Goal: Task Accomplishment & Management: Complete application form

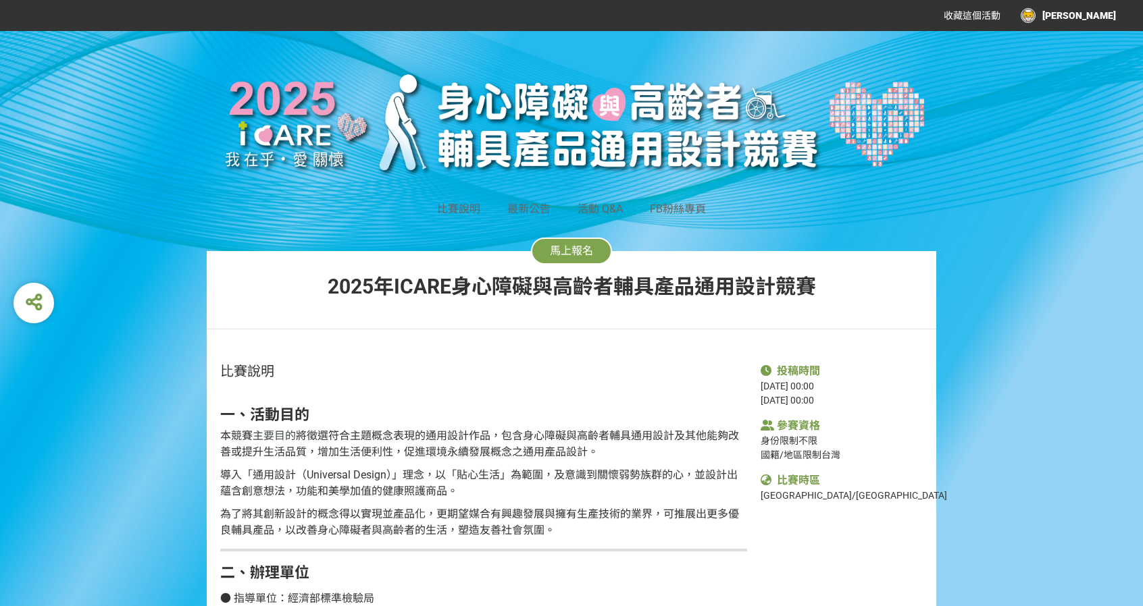
click at [557, 251] on span "馬上報名" at bounding box center [571, 250] width 43 height 13
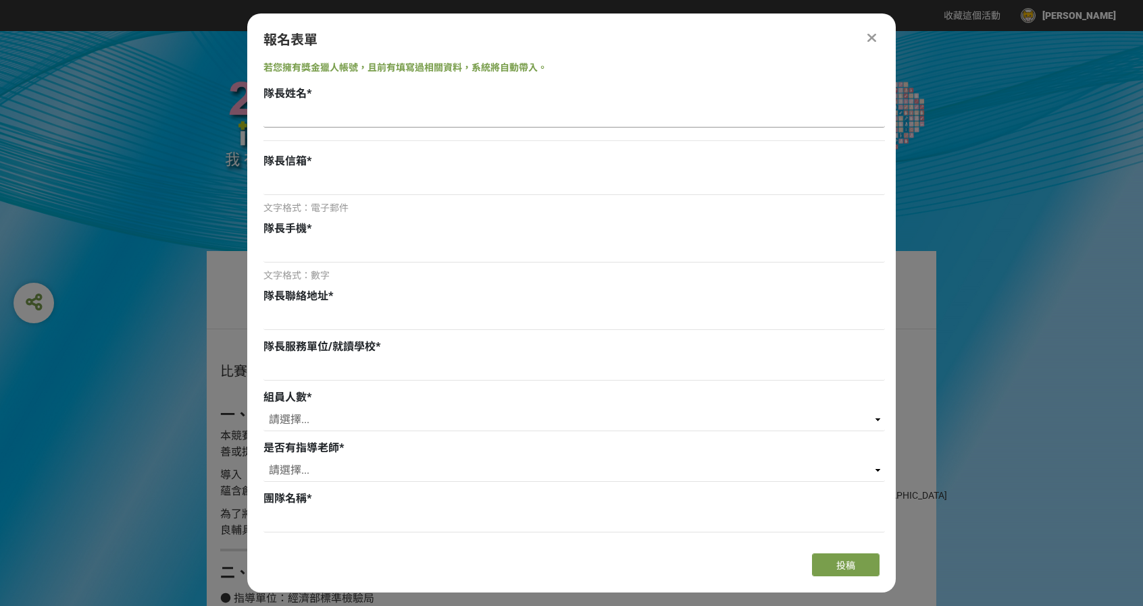
click at [375, 114] on input at bounding box center [573, 116] width 621 height 23
type input "[PERSON_NAME]"
click at [412, 170] on div "隊長信箱 * 文字格式：電子郵件" at bounding box center [573, 184] width 621 height 62
click at [401, 185] on input at bounding box center [573, 183] width 621 height 23
type input "[EMAIL_ADDRESS][DOMAIN_NAME]"
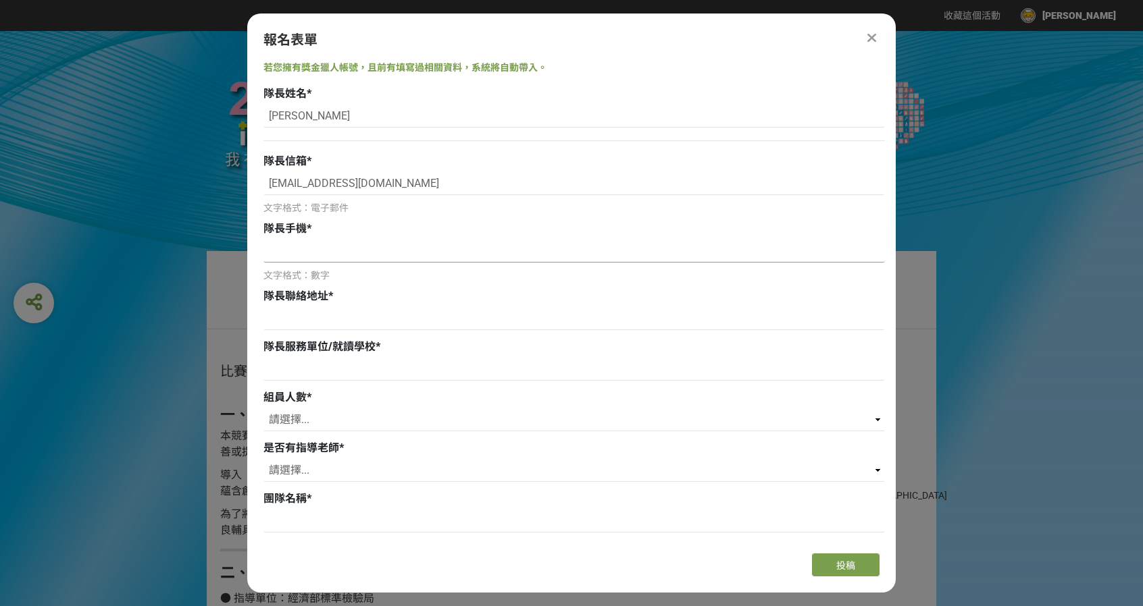
click at [369, 257] on input at bounding box center [573, 251] width 621 height 23
drag, startPoint x: 328, startPoint y: 182, endPoint x: 267, endPoint y: 188, distance: 60.5
click at [267, 188] on input "[EMAIL_ADDRESS][DOMAIN_NAME]" at bounding box center [573, 183] width 621 height 23
click at [289, 262] on input at bounding box center [573, 251] width 621 height 23
paste input "0979265051"
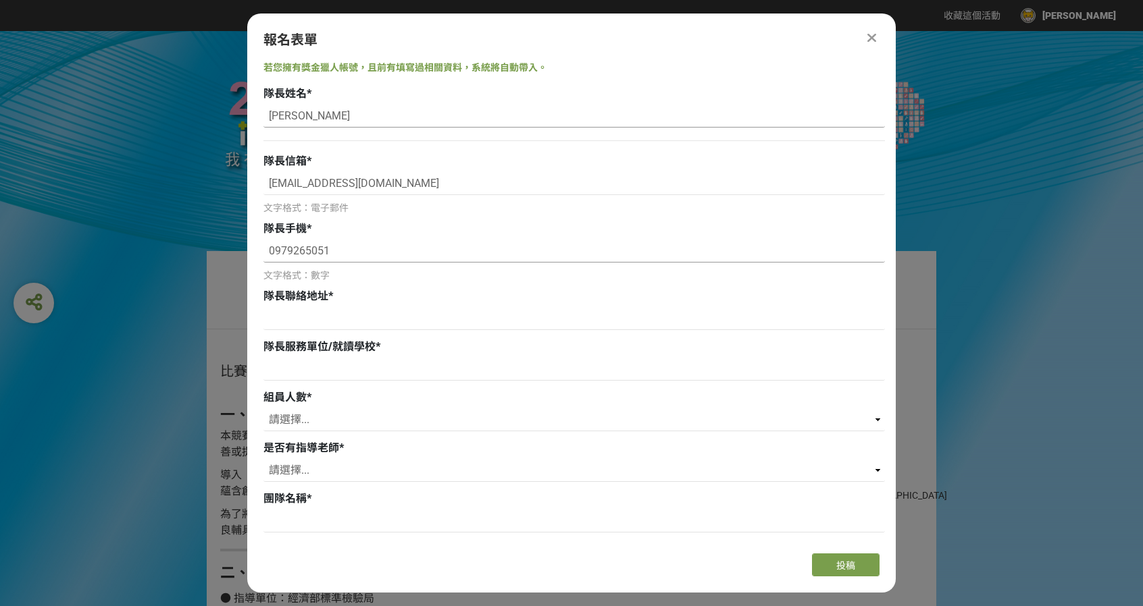
type input "0979265051"
click at [311, 115] on input "[PERSON_NAME]" at bounding box center [573, 116] width 621 height 23
click at [432, 188] on input "[EMAIL_ADDRESS][DOMAIN_NAME]" at bounding box center [573, 183] width 621 height 23
click at [278, 323] on input at bounding box center [573, 318] width 621 height 23
type input "[GEOGRAPHIC_DATA][GEOGRAPHIC_DATA][GEOGRAPHIC_DATA]8號"
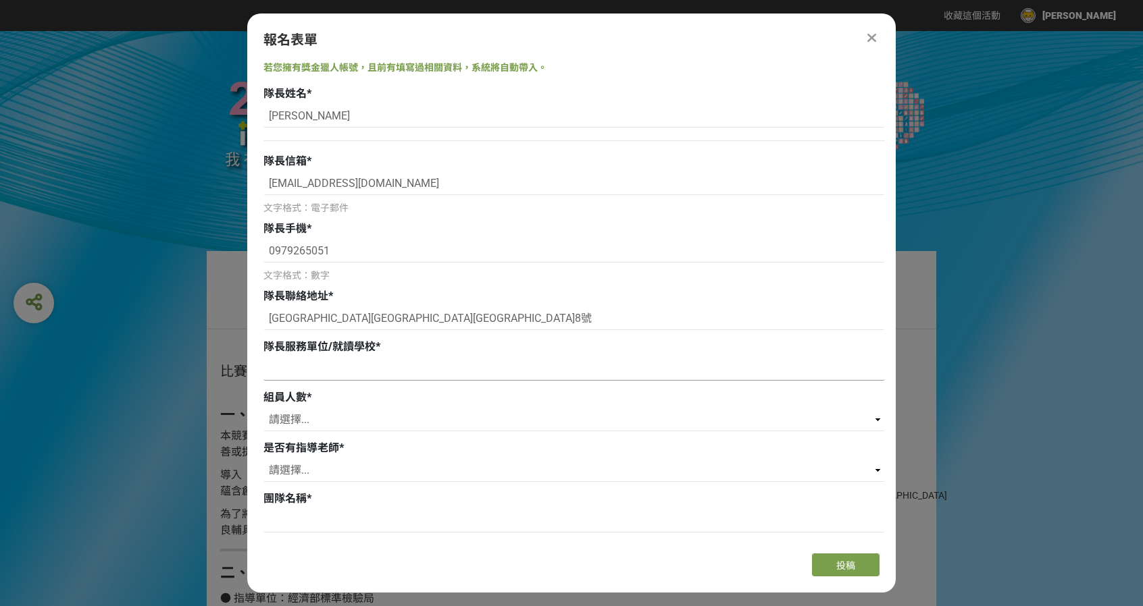
click at [304, 376] on input at bounding box center [573, 369] width 621 height 23
type input "國立[GEOGRAPHIC_DATA]"
click at [315, 417] on select "請選擇... 0 1 2 3" at bounding box center [573, 420] width 621 height 23
click at [263, 409] on select "請選擇... 0 1 2 3" at bounding box center [573, 420] width 621 height 23
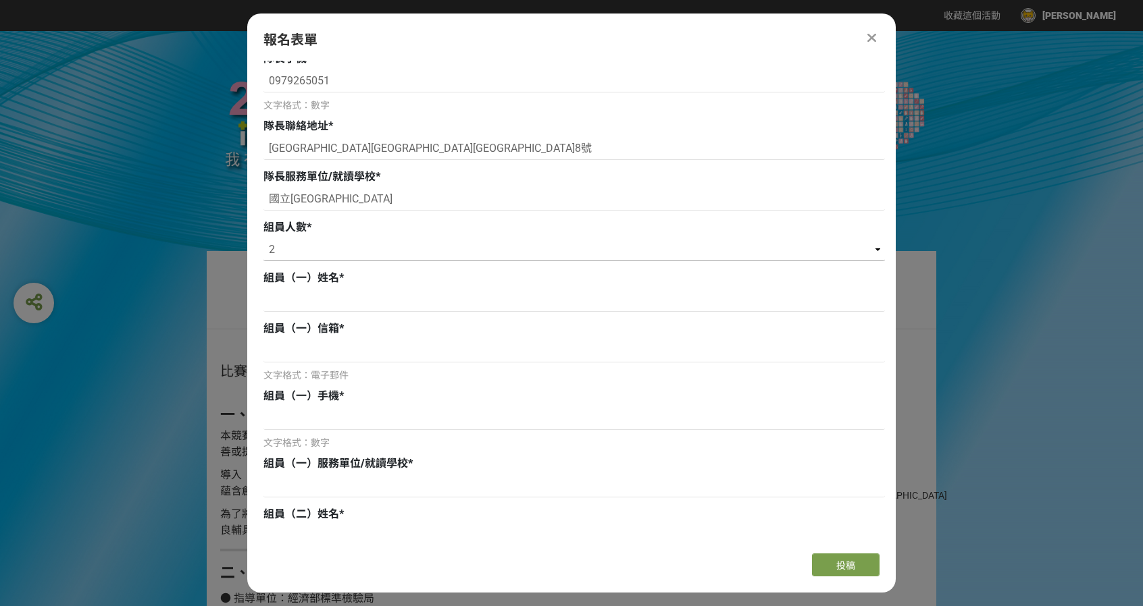
scroll to position [135, 0]
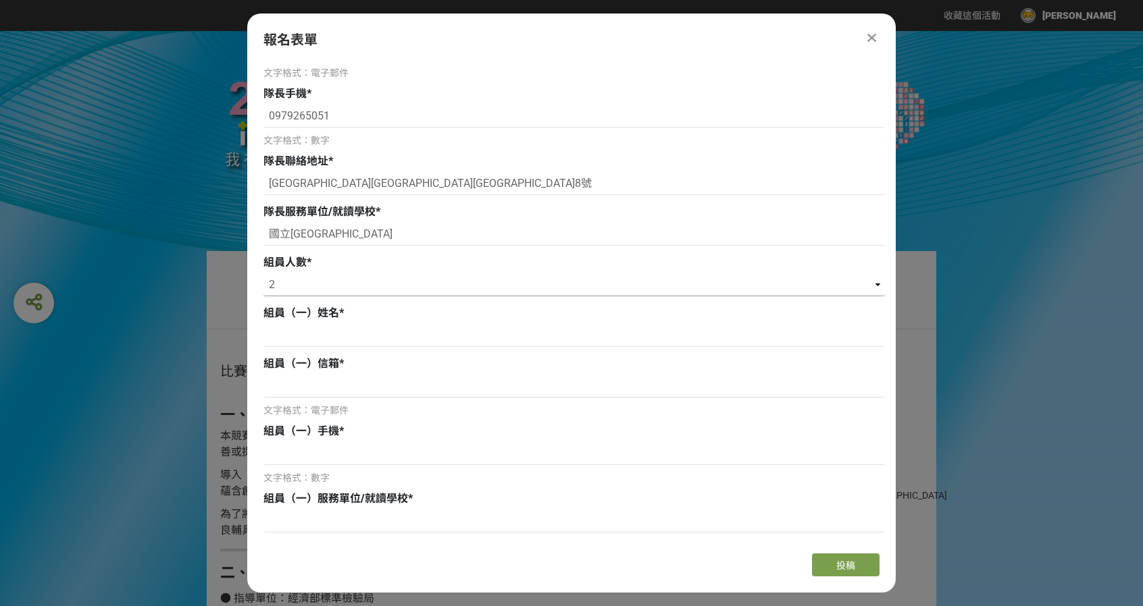
click at [302, 286] on select "請選擇... 0 1 2 3" at bounding box center [573, 285] width 621 height 23
select select "1"
click at [263, 274] on select "請選擇... 0 1 2 3" at bounding box center [573, 285] width 621 height 23
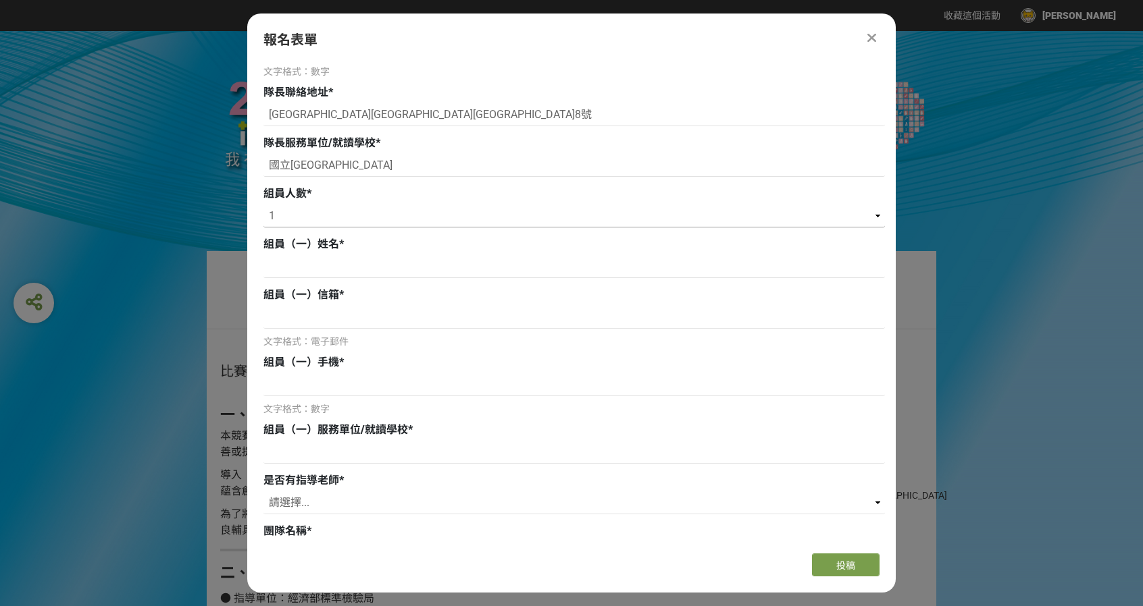
scroll to position [203, 0]
click at [289, 273] on input at bounding box center [573, 268] width 621 height 23
type input "張芮寧"
click at [299, 452] on input at bounding box center [573, 453] width 621 height 23
type input "國立[GEOGRAPHIC_DATA]"
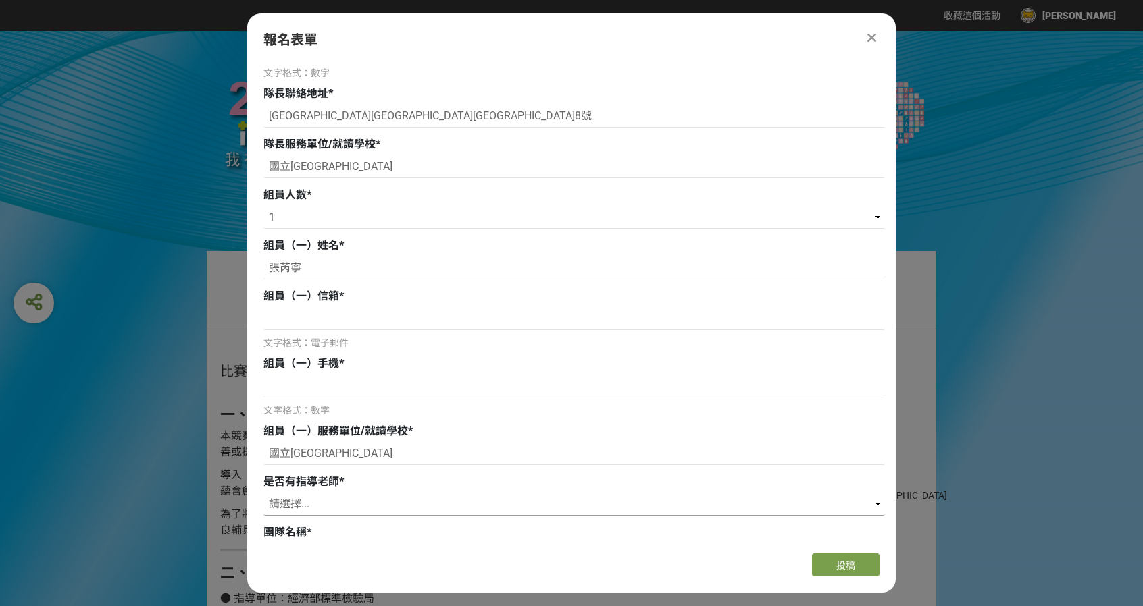
click at [300, 508] on select "請選擇... 是 否" at bounding box center [573, 504] width 621 height 23
select select "是"
click at [263, 493] on select "請選擇... 是 否" at bounding box center [573, 504] width 621 height 23
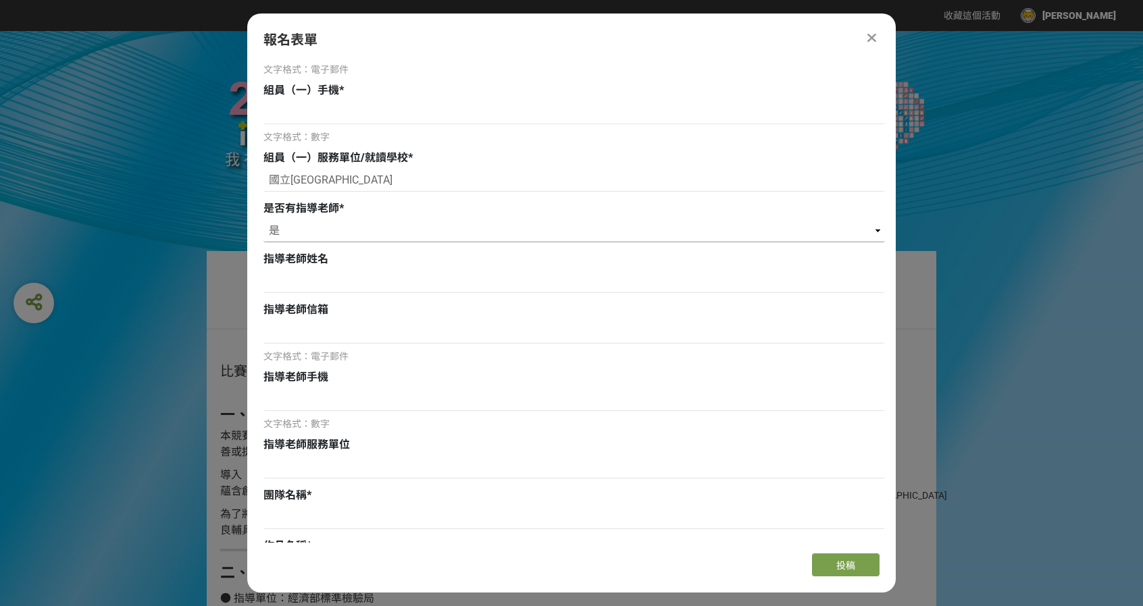
scroll to position [473, 0]
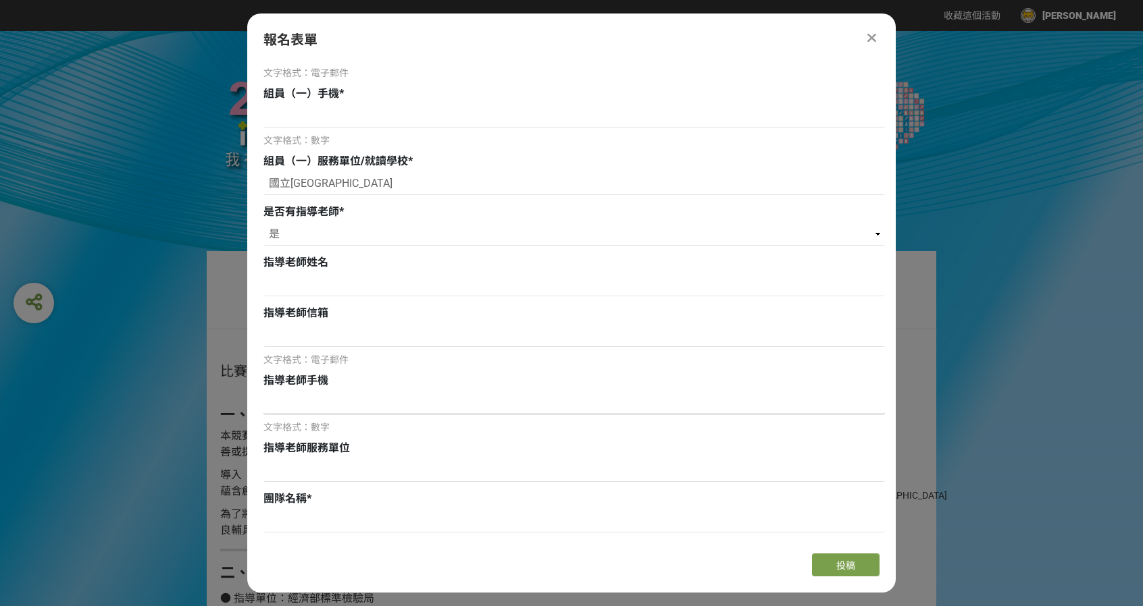
click at [313, 411] on input at bounding box center [573, 403] width 621 height 23
click at [274, 290] on input at bounding box center [573, 285] width 621 height 23
type input "[PERSON_NAME]"
click at [303, 343] on input at bounding box center [573, 335] width 621 height 23
paste input "[EMAIL_ADDRESS][DOMAIN_NAME]"
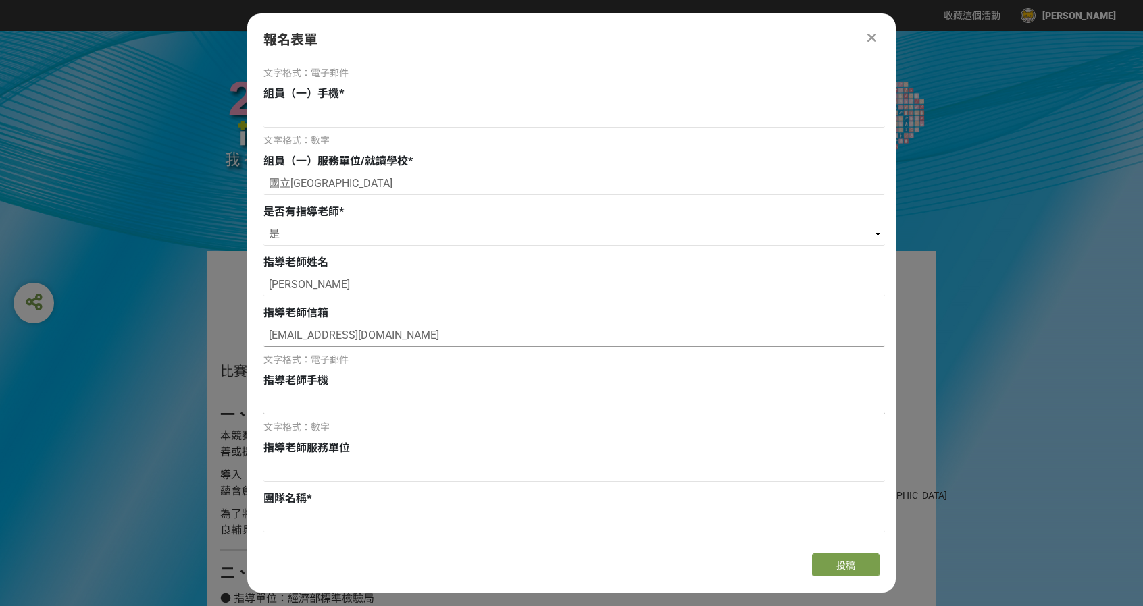
type input "[EMAIL_ADDRESS][DOMAIN_NAME]"
click at [323, 398] on input at bounding box center [573, 403] width 621 height 23
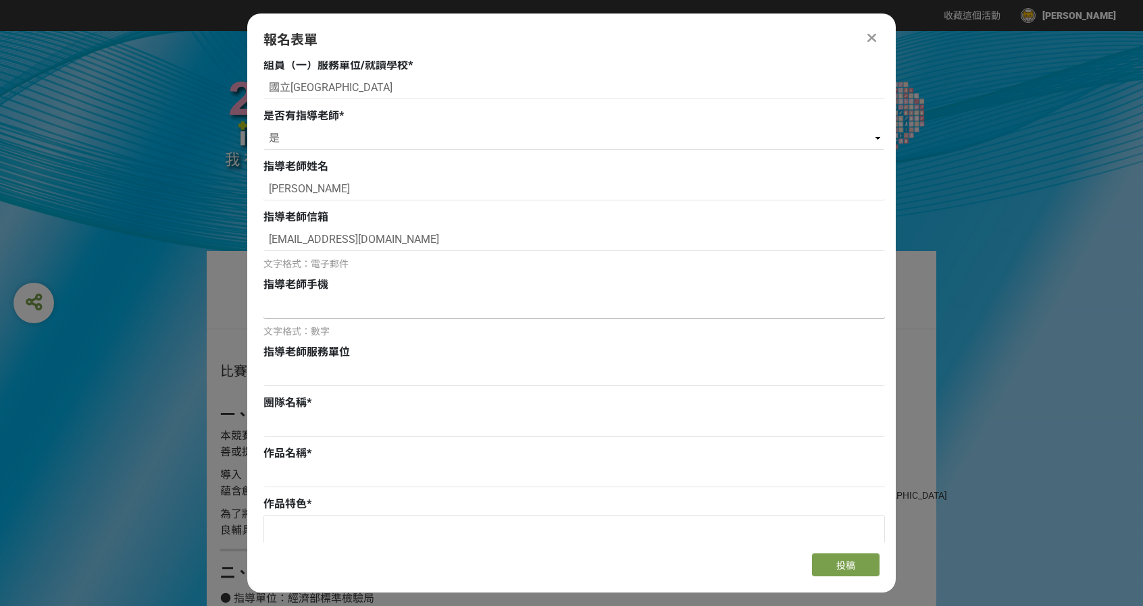
scroll to position [608, 0]
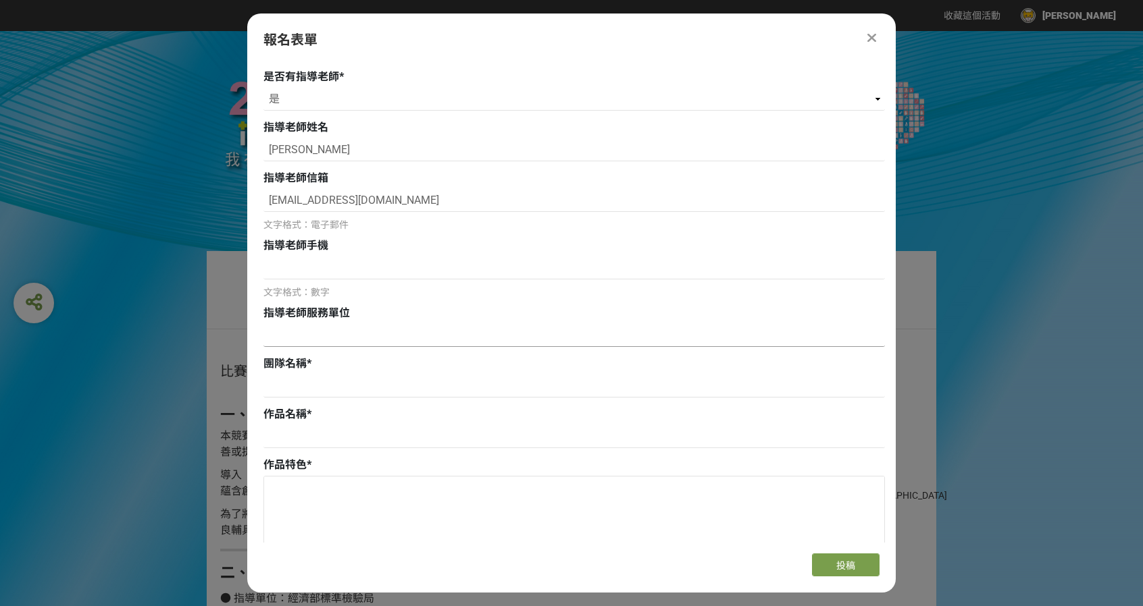
click at [336, 329] on input at bounding box center [573, 335] width 621 height 23
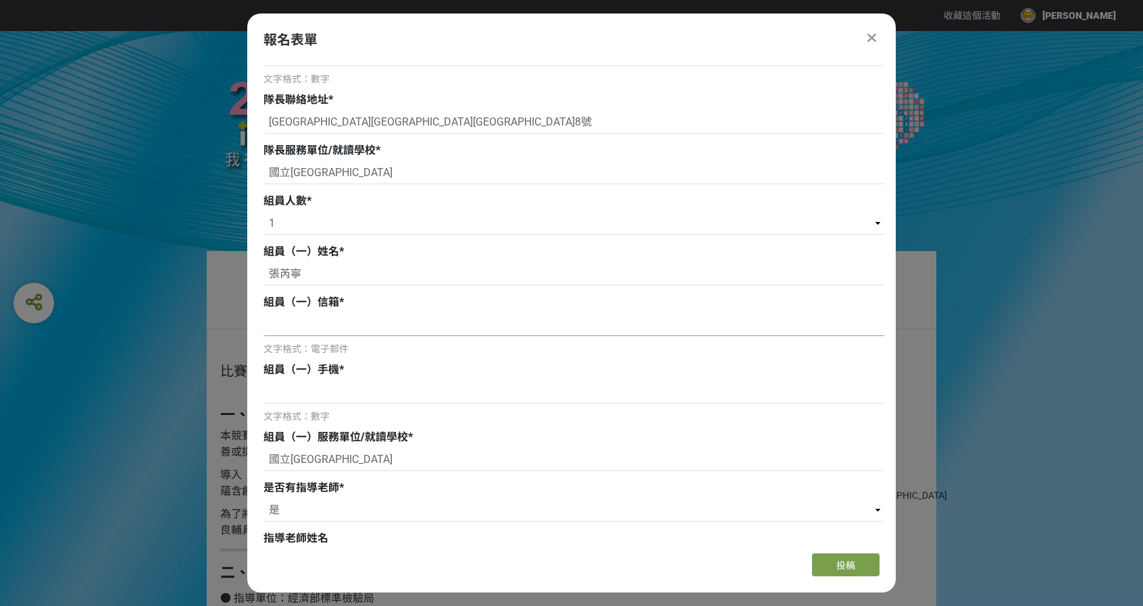
scroll to position [203, 0]
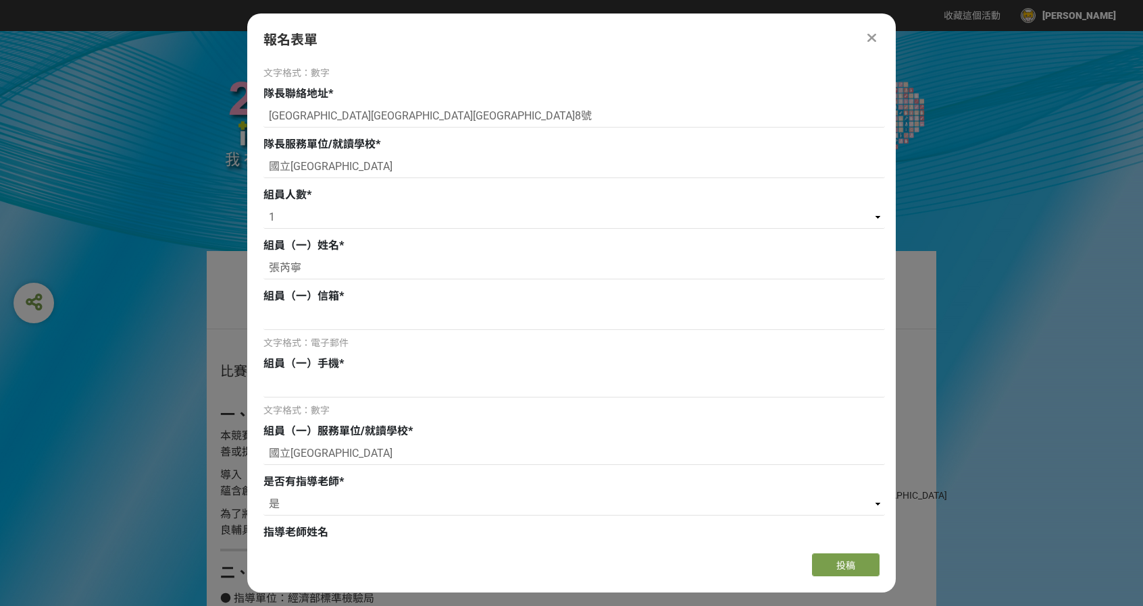
type input "國立[GEOGRAPHIC_DATA]"
click at [332, 326] on input at bounding box center [573, 318] width 621 height 23
paste input "[EMAIL_ADDRESS][DOMAIN_NAME]"
type input "[EMAIL_ADDRESS][DOMAIN_NAME]"
click at [343, 390] on input at bounding box center [573, 386] width 621 height 23
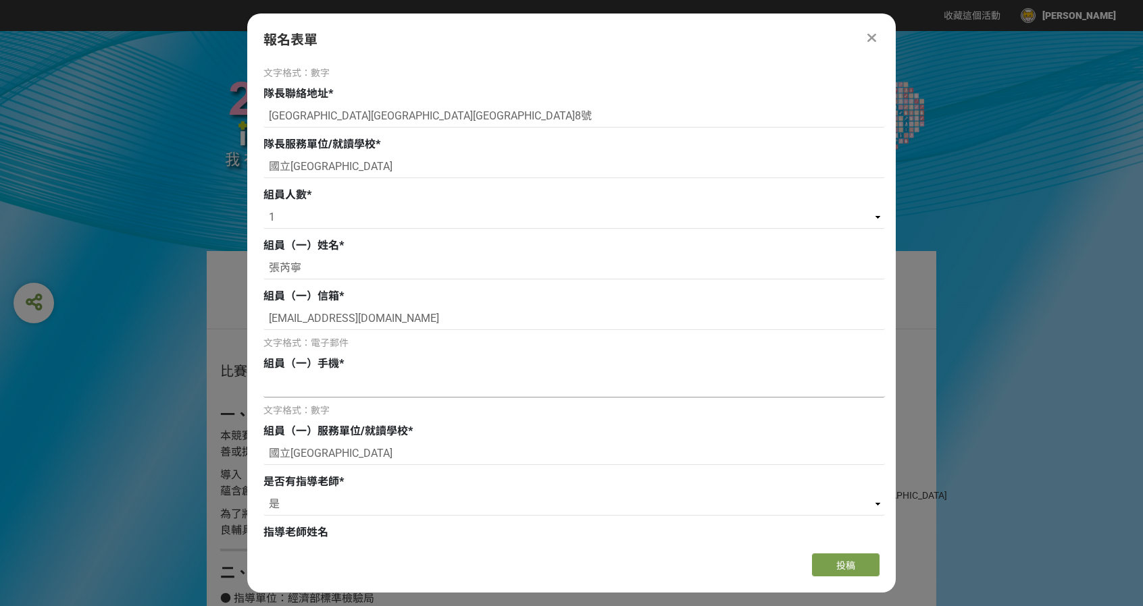
paste input "0963358112"
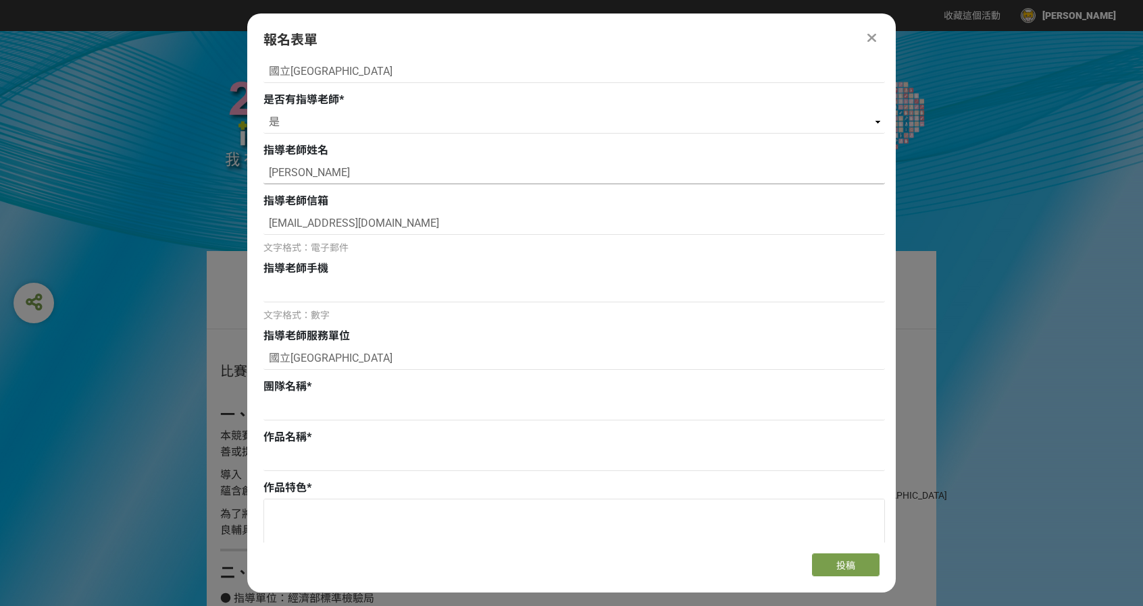
scroll to position [608, 0]
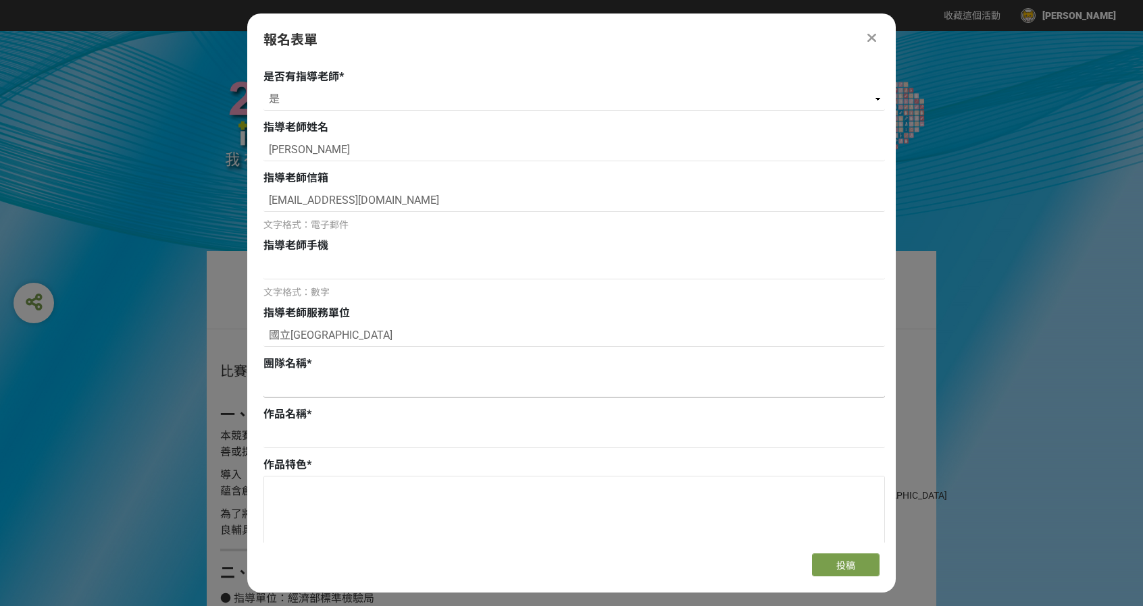
type input "0963358112"
click at [339, 391] on input at bounding box center [573, 386] width 621 height 23
type input "Infinity"
click at [305, 438] on input at bounding box center [573, 436] width 621 height 23
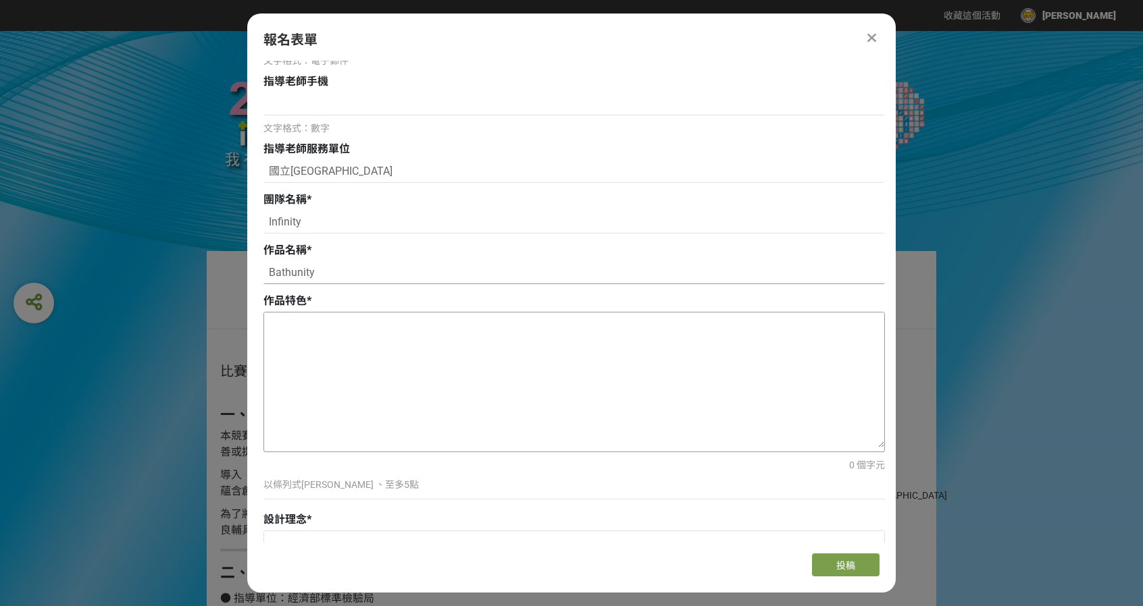
scroll to position [810, 0]
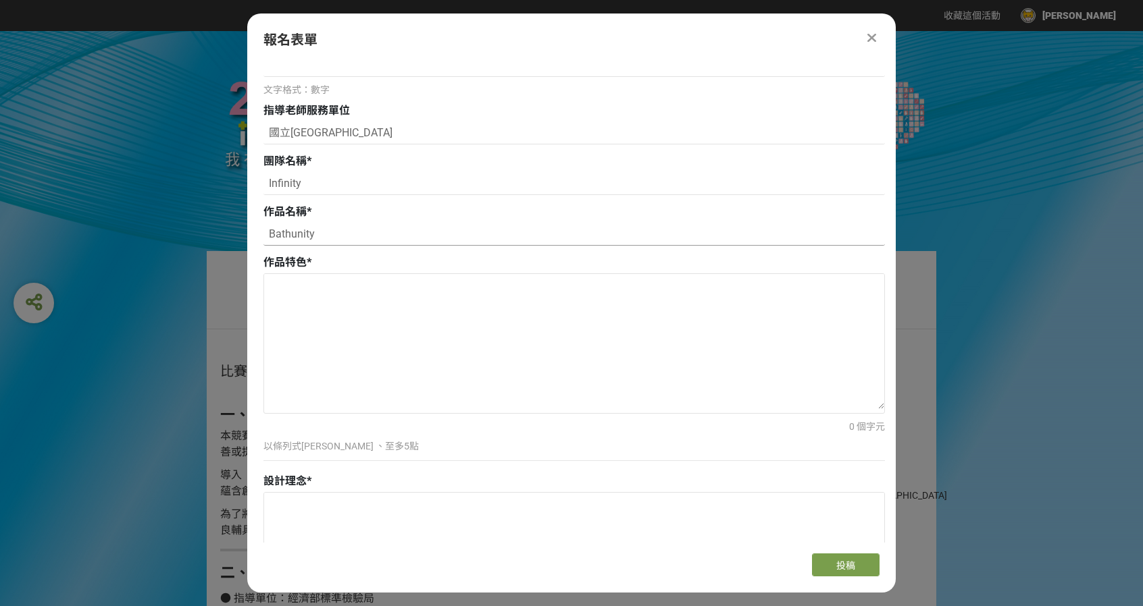
type input "Bathunity"
click at [419, 452] on p "以條列式[PERSON_NAME] 、至多5點" at bounding box center [573, 447] width 621 height 14
click at [372, 450] on p "以條列式[PERSON_NAME] 、至多5點" at bounding box center [573, 447] width 621 height 14
click at [303, 301] on textarea at bounding box center [574, 341] width 620 height 135
type textarea "ㄅ"
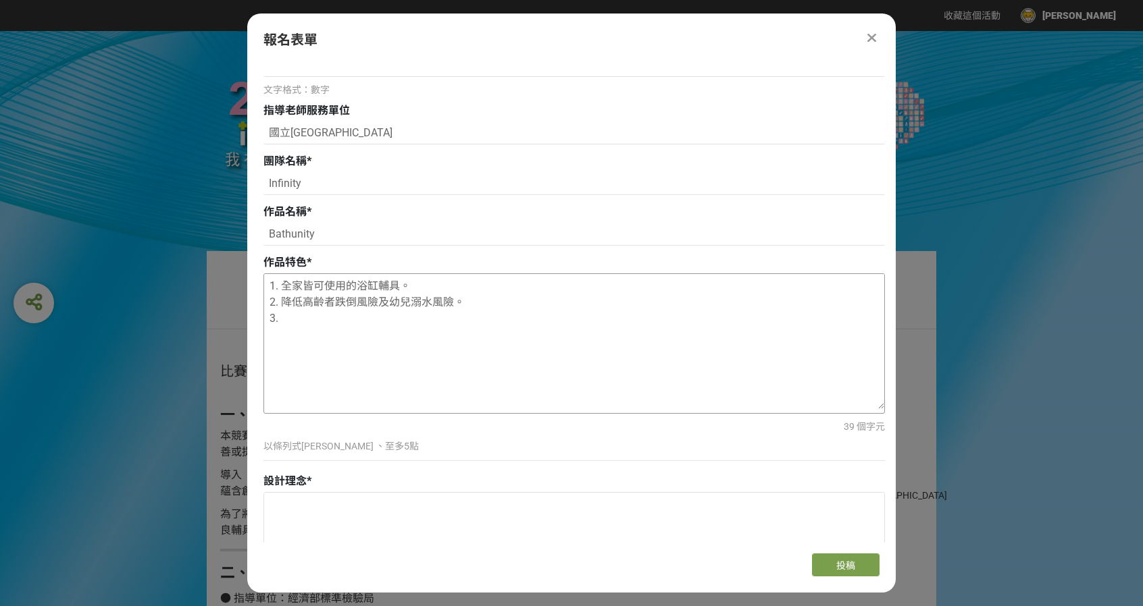
click at [375, 301] on textarea "1. 全家皆可使用的浴缸輔具。 2. 降低高齡者跌倒風險及幼兒溺水風險。 3." at bounding box center [574, 341] width 620 height 135
click at [371, 319] on textarea "1. 全家皆可使用的浴缸輔具。 2. 降低高齡者跌倒及幼兒溺水風險。 3." at bounding box center [574, 341] width 620 height 135
click at [410, 286] on textarea "1. 全家皆可使用的浴缸輔具。 2. 降低高齡者跌倒及幼兒溺水風險。 3." at bounding box center [574, 341] width 620 height 135
click at [399, 286] on textarea "1. 全家皆可使用的浴缸輔具。 2. 降低高齡者跌倒及幼兒溺水風險。 3." at bounding box center [574, 341] width 620 height 135
click at [325, 318] on textarea "1. 全家皆可使用的浴缸輔具，輔具不再是誰的專屬品，而是全家人可共享的設施。 2. 降低高齡者跌倒及幼兒溺水風險。 3." at bounding box center [574, 341] width 620 height 135
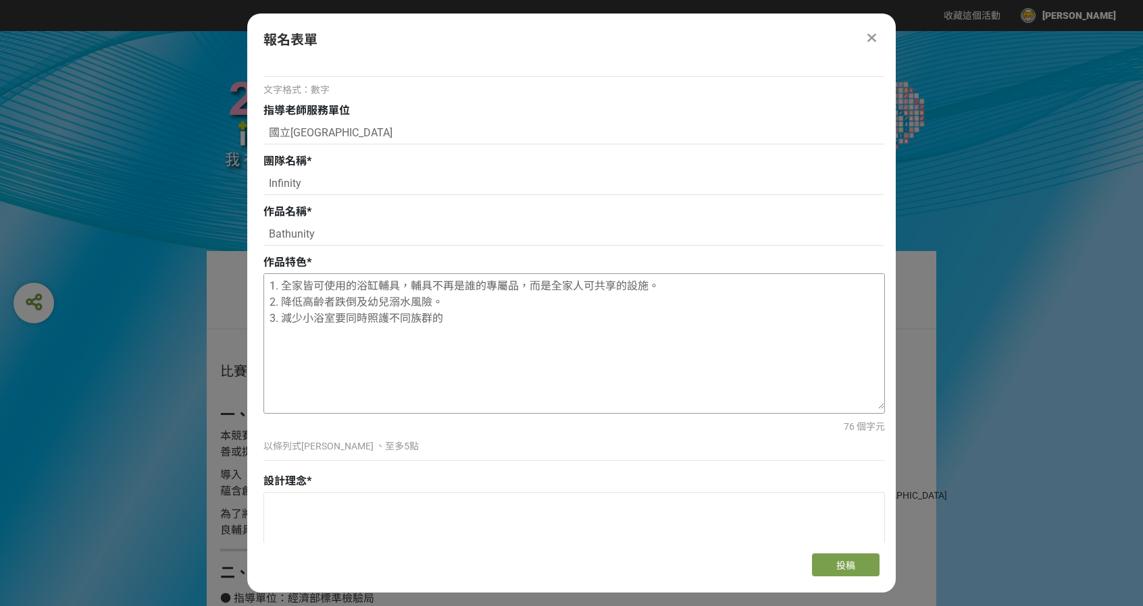
click at [456, 325] on textarea "1. 全家皆可使用的浴缸輔具，輔具不再是誰的專屬品，而是全家人可共享的設施。 2. 降低高齡者跌倒及幼兒溺水風險。 3. 減少小浴室要同時照護不同族群的" at bounding box center [574, 341] width 620 height 135
click at [458, 318] on textarea "1. 全家皆可使用的浴缸輔具，輔具不再是誰的專屬品，而是全家人可共享的設施。 2. 降低高齡者跌倒及幼兒溺水風險。 3. 減少小浴室要同時照護不同族群的" at bounding box center [574, 341] width 620 height 135
drag, startPoint x: 282, startPoint y: 317, endPoint x: 303, endPoint y: 319, distance: 20.4
click at [303, 319] on textarea "1. 全家皆可使用的浴缸輔具，輔具不再是誰的專屬品，而是全家人可共享的設施。 2. 降低高齡者跌倒及幼兒溺水風險。 3. 減少小浴室要同時照護不同族群的" at bounding box center [574, 341] width 620 height 135
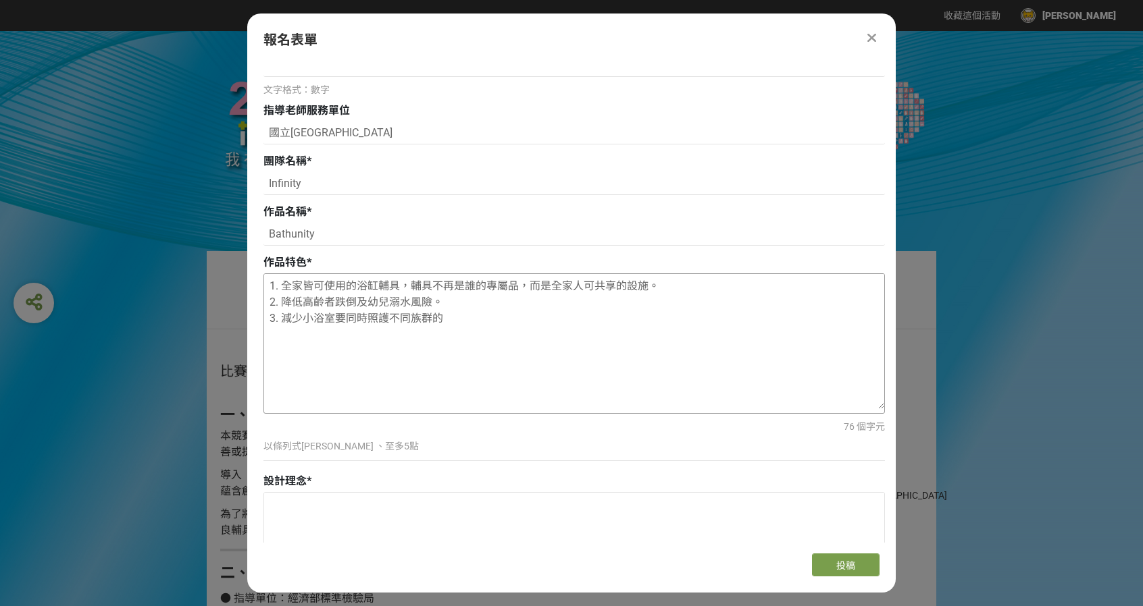
click at [456, 315] on textarea "1. 全家皆可使用的浴缸輔具，輔具不再是誰的專屬品，而是全家人可共享的設施。 2. 降低高齡者跌倒及幼兒溺水風險。 3. 減少小浴室要同時照護不同族群的" at bounding box center [574, 341] width 620 height 135
drag, startPoint x: 448, startPoint y: 319, endPoint x: 470, endPoint y: 323, distance: 22.0
click at [470, 323] on textarea "1. 全家皆可使用的浴缸輔具，輔具不再是誰的專屬品，而是全家人可共享的設施。 2. 降低高齡者跌倒及幼兒溺水風險。 3. 減少小浴室要同時照護不同族群的" at bounding box center [574, 341] width 620 height 135
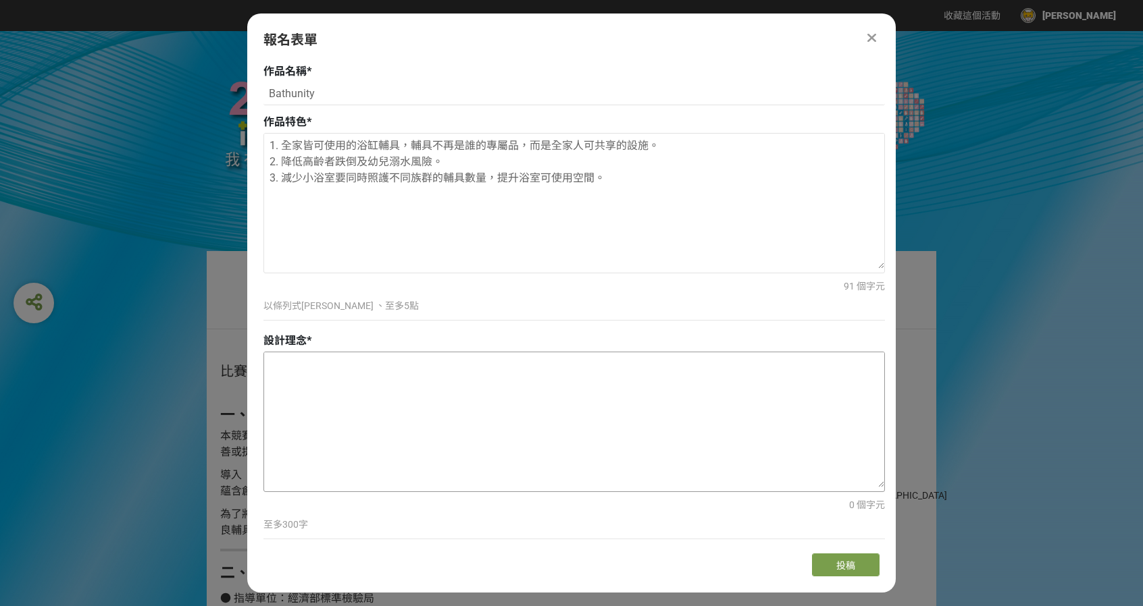
scroll to position [945, 0]
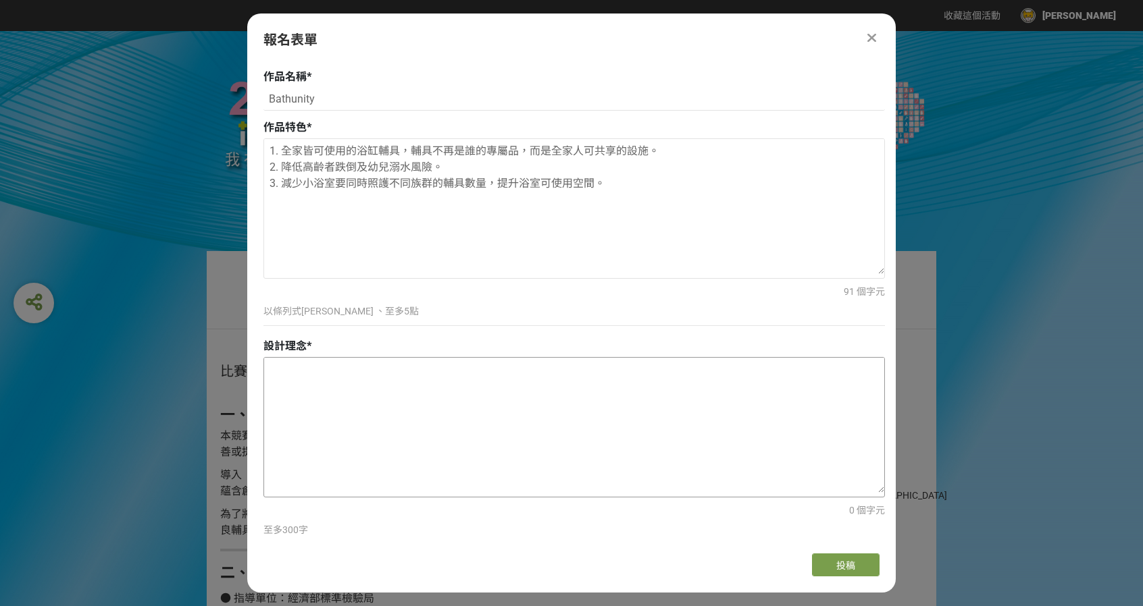
type textarea "1. 全家皆可使用的浴缸輔具，輔具不再是誰的專屬品，而是全家人可共享的設施。 2. 降低高齡者跌倒及幼兒溺水風險。 3. 減少小浴室要同時照護不同族群的輔具數…"
click at [488, 379] on textarea at bounding box center [574, 425] width 620 height 135
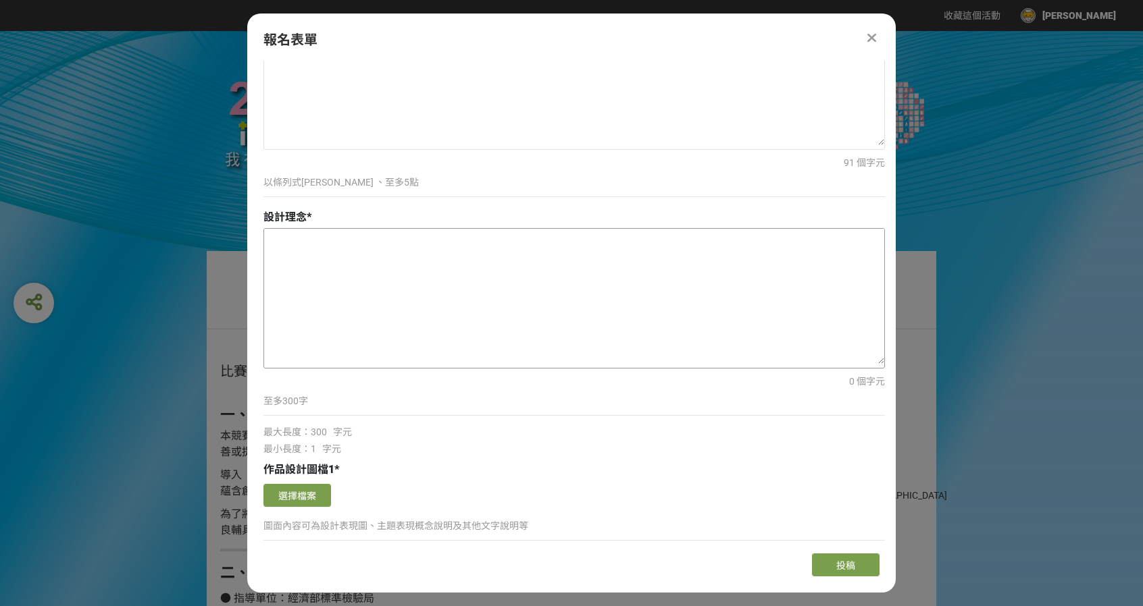
scroll to position [1081, 0]
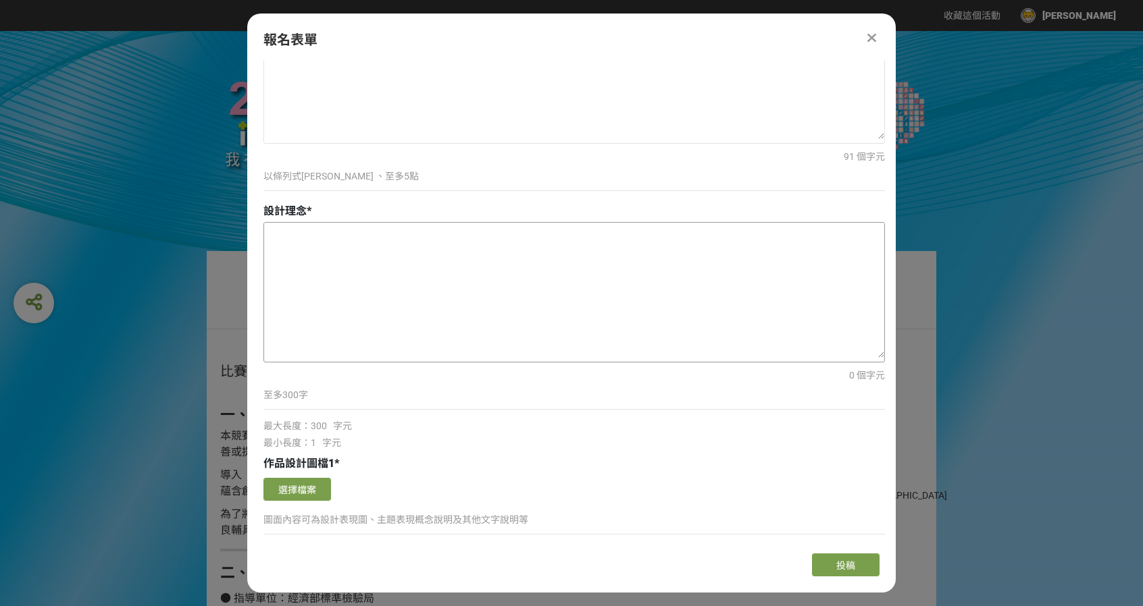
paste textarea "Bathunity是一款適用於全家大小的浴缸沐浴輔具。以靈活多變的應用特性滿足幼兒須穩定坐在缸內、青壯年需舒適靠背、老年需坐浴等不同年齡段需求。"
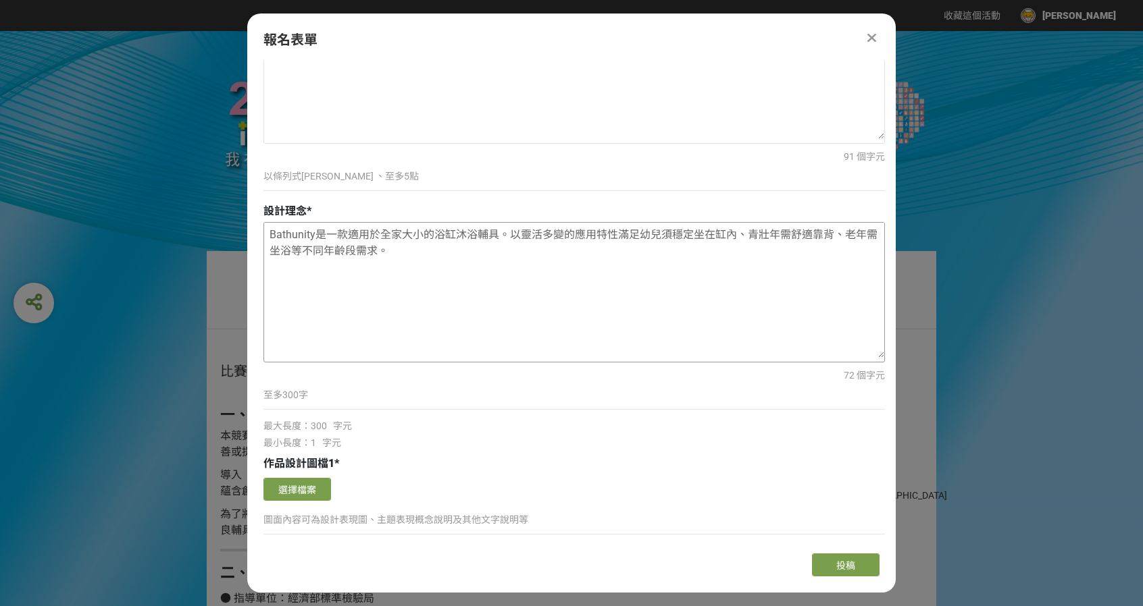
click at [712, 233] on textarea "Bathunity是一款適用於全家大小的浴缸沐浴輔具。以靈活多變的應用特性滿足幼兒須穩定坐在缸內、青壯年需舒適靠背、老年需坐浴等不同年齡段需求。" at bounding box center [574, 290] width 620 height 135
click at [734, 247] on textarea "Bathunity是一款適用於全家大小的浴缸沐浴輔具。以靈活多變的應用特性滿足幼兒須穩定坐在浴缸內、青壯年需舒適靠背、老年需坐浴等不同年齡段需求。" at bounding box center [574, 290] width 620 height 135
type textarea "Bathunity是一款適用於全家大小的浴缸沐浴輔具。以靈活多變的應用特性滿足幼兒須穩定坐在浴缸內、青壯年需舒適靠背、老年需坐浴等不同年齡段需求。"
click at [464, 259] on textarea "Bathunity是一款適用於全家大小的浴缸沐浴輔具。以靈活多變的應用特性滿足幼兒須穩定坐在浴缸內、青壯年需舒適靠背、老年需坐浴等不同年齡段需求。" at bounding box center [574, 290] width 620 height 135
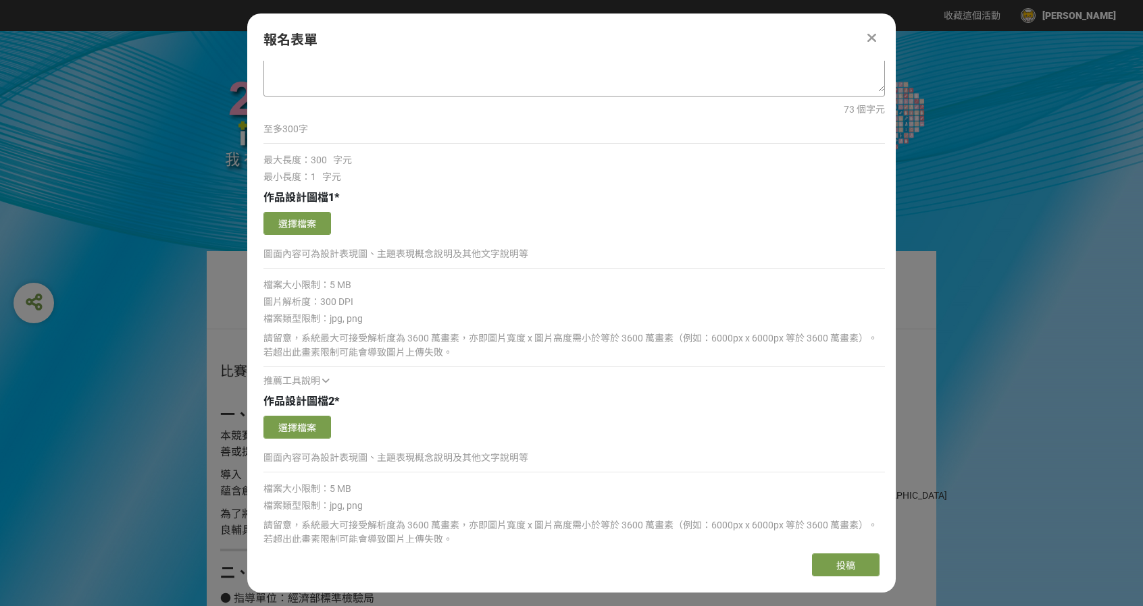
scroll to position [1351, 0]
click at [288, 221] on button "選擇檔案" at bounding box center [297, 219] width 68 height 23
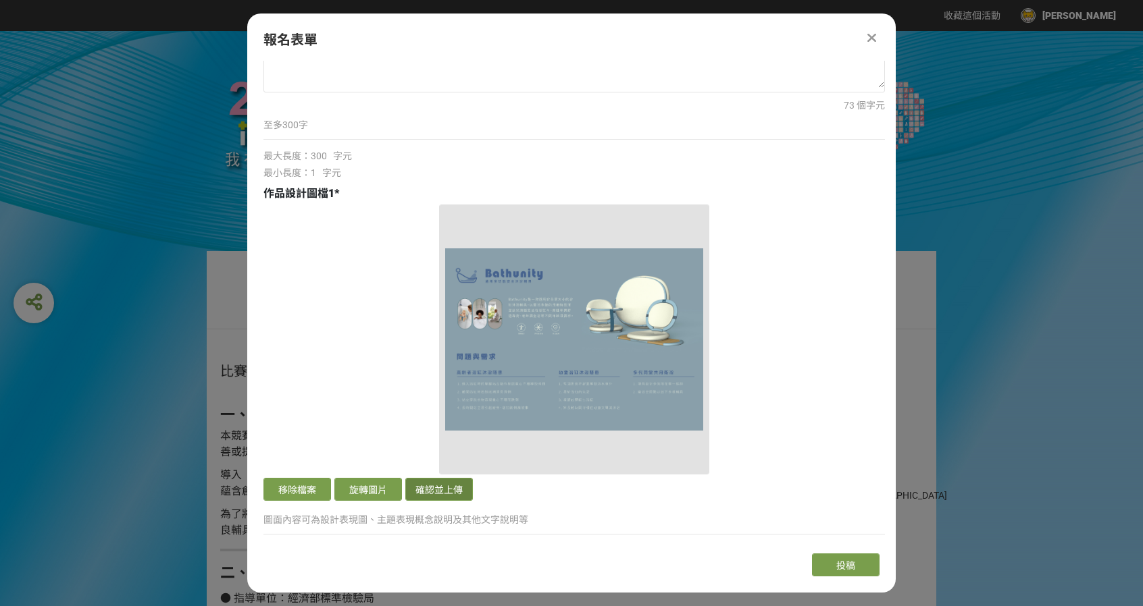
click at [436, 486] on button "確認並上傳" at bounding box center [439, 489] width 68 height 23
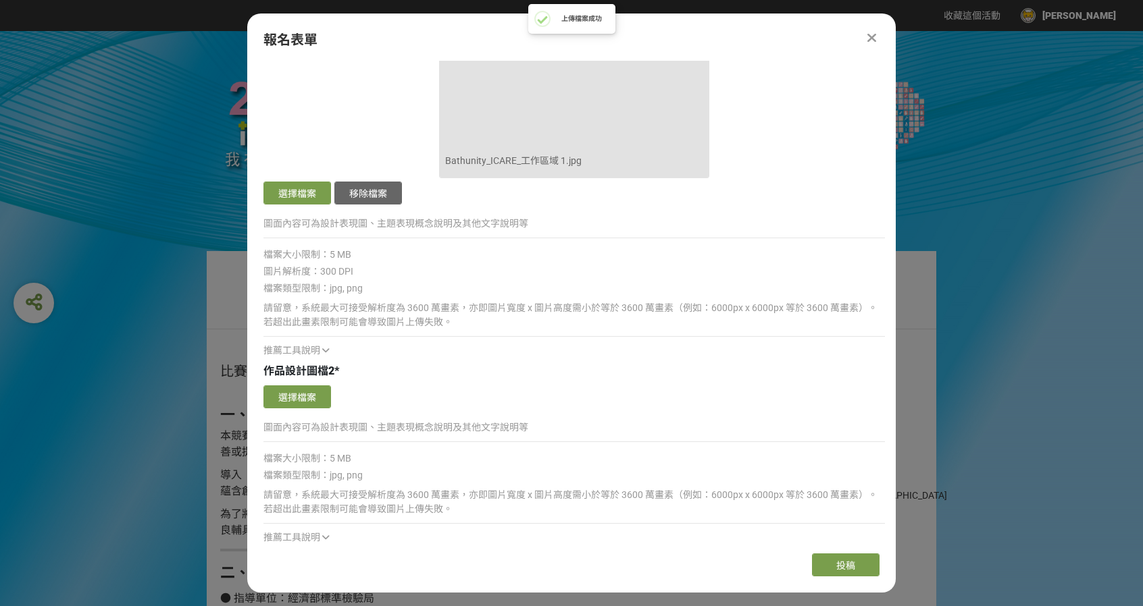
scroll to position [1688, 0]
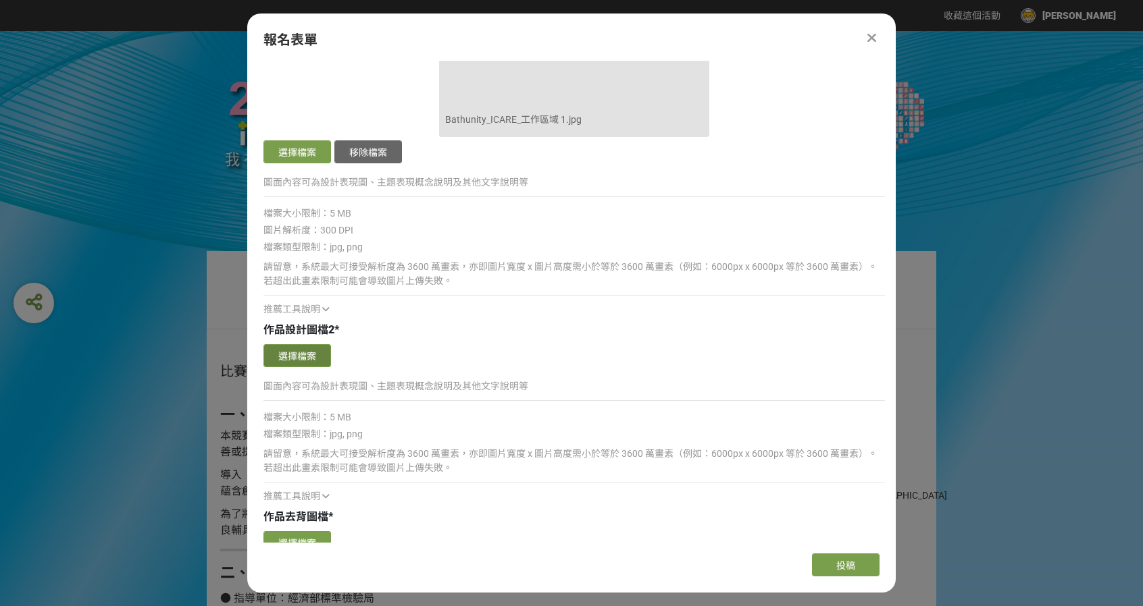
click at [313, 355] on button "選擇檔案" at bounding box center [297, 355] width 68 height 23
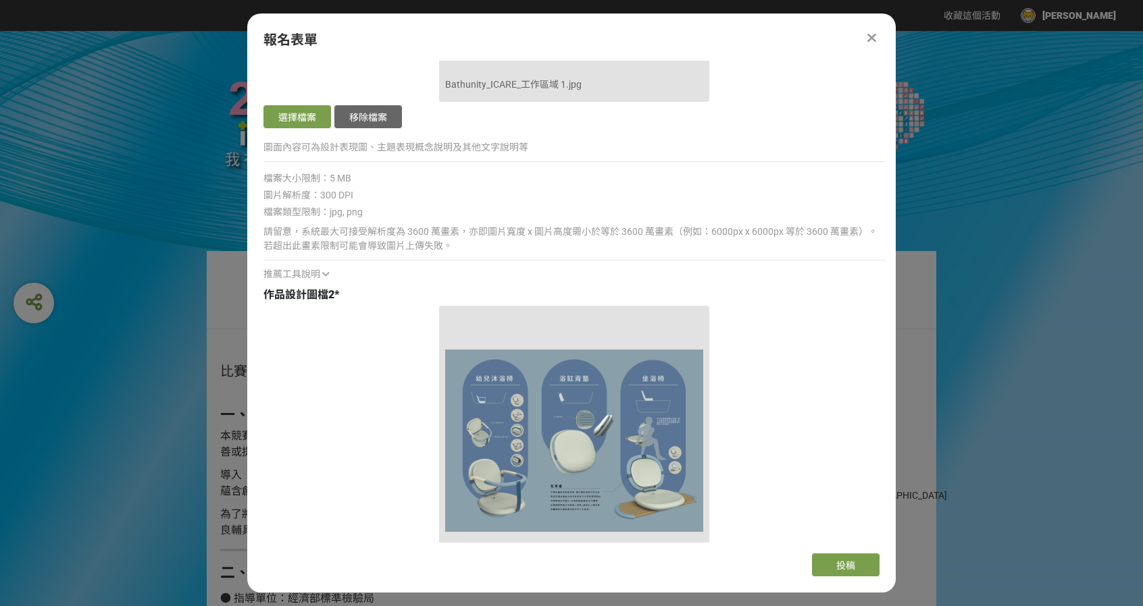
scroll to position [1823, 0]
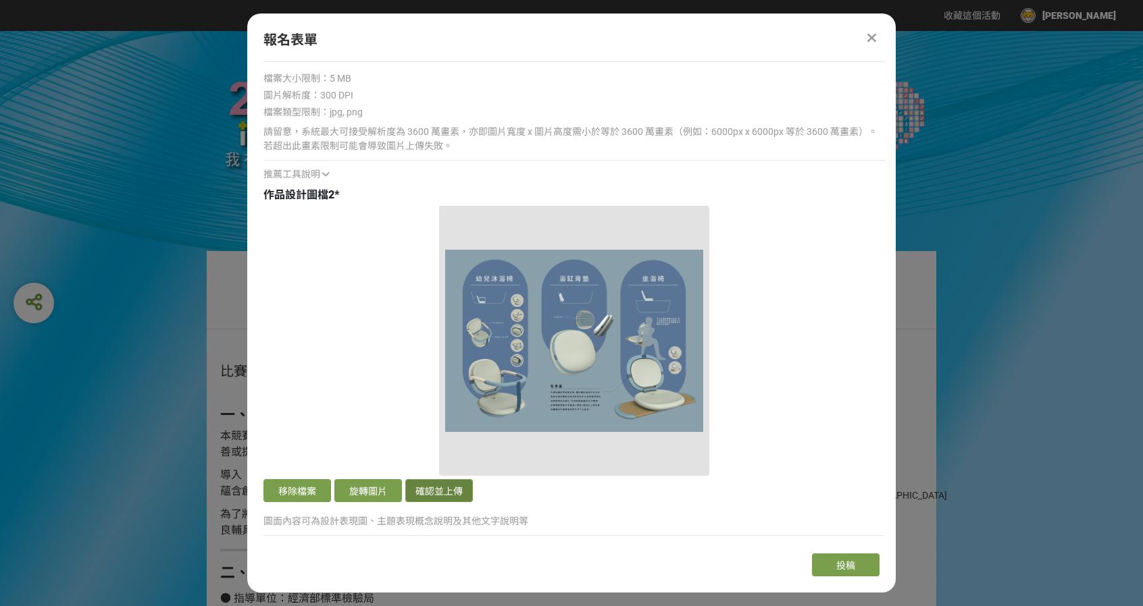
click at [442, 491] on button "確認並上傳" at bounding box center [439, 490] width 68 height 23
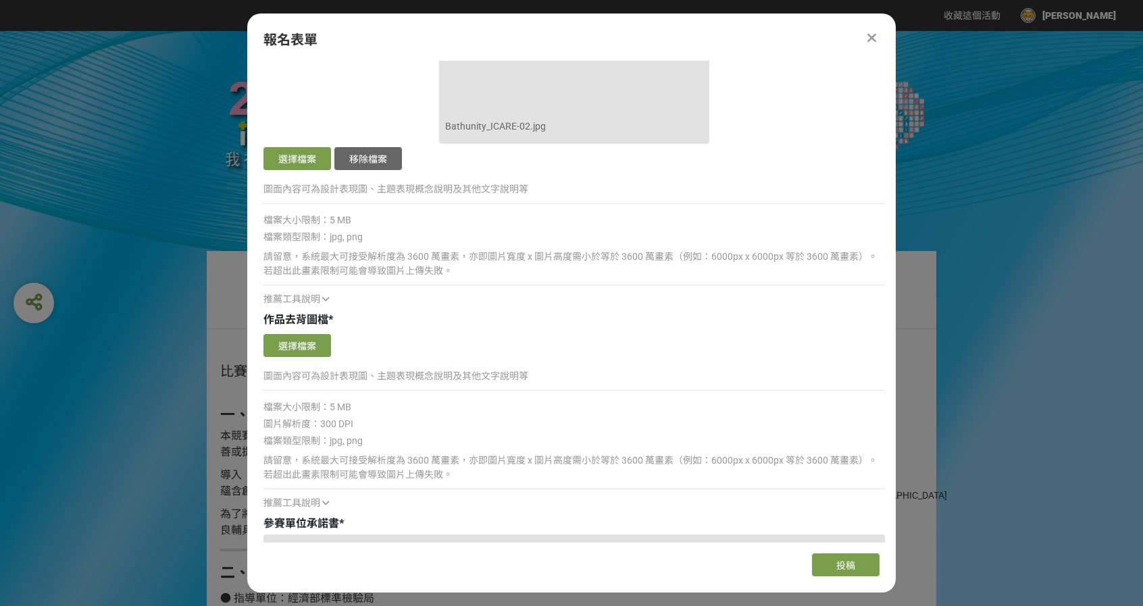
scroll to position [2161, 0]
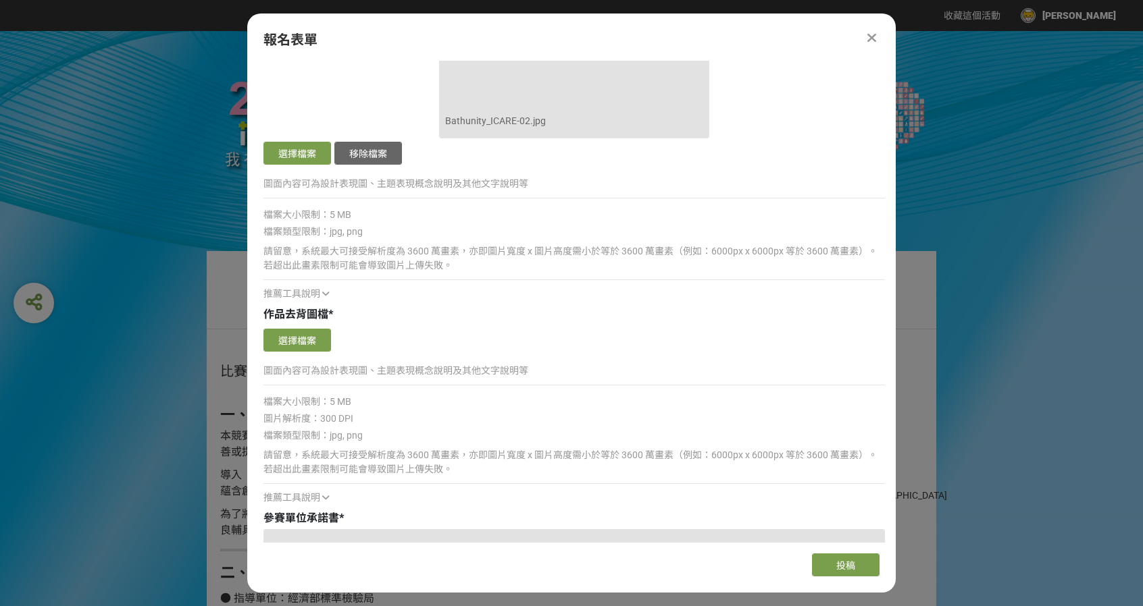
click at [324, 292] on icon at bounding box center [325, 293] width 7 height 9
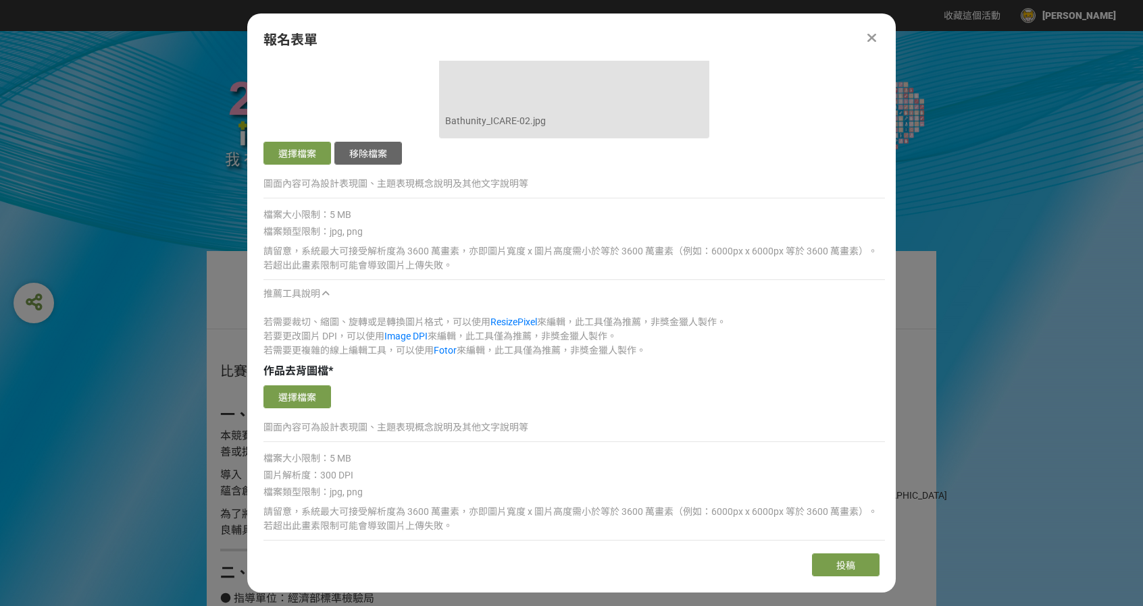
click at [326, 292] on icon at bounding box center [325, 293] width 7 height 9
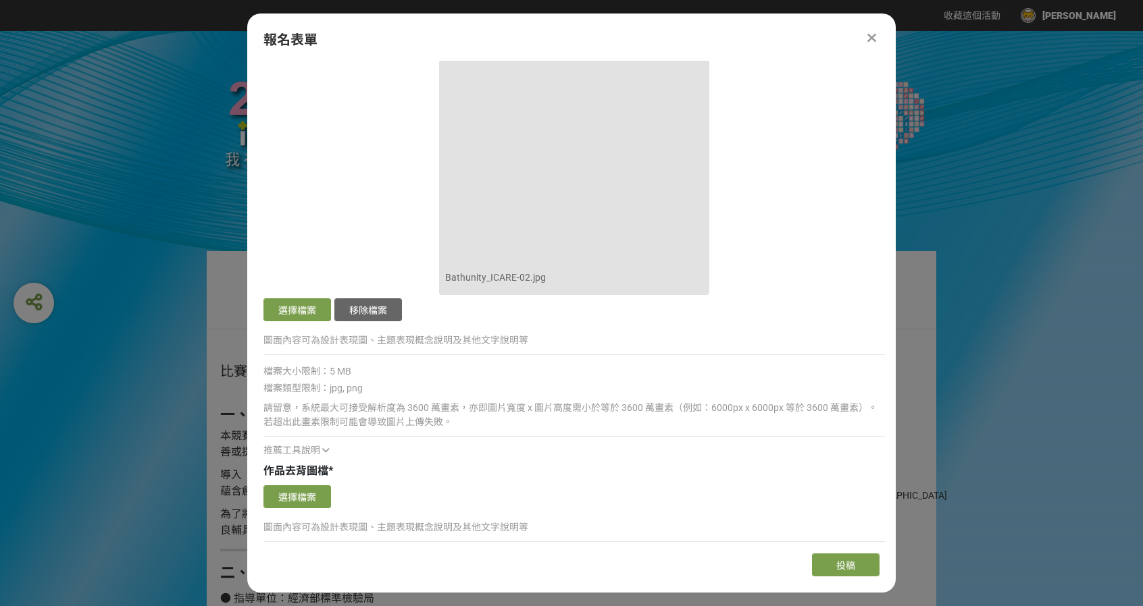
scroll to position [2026, 0]
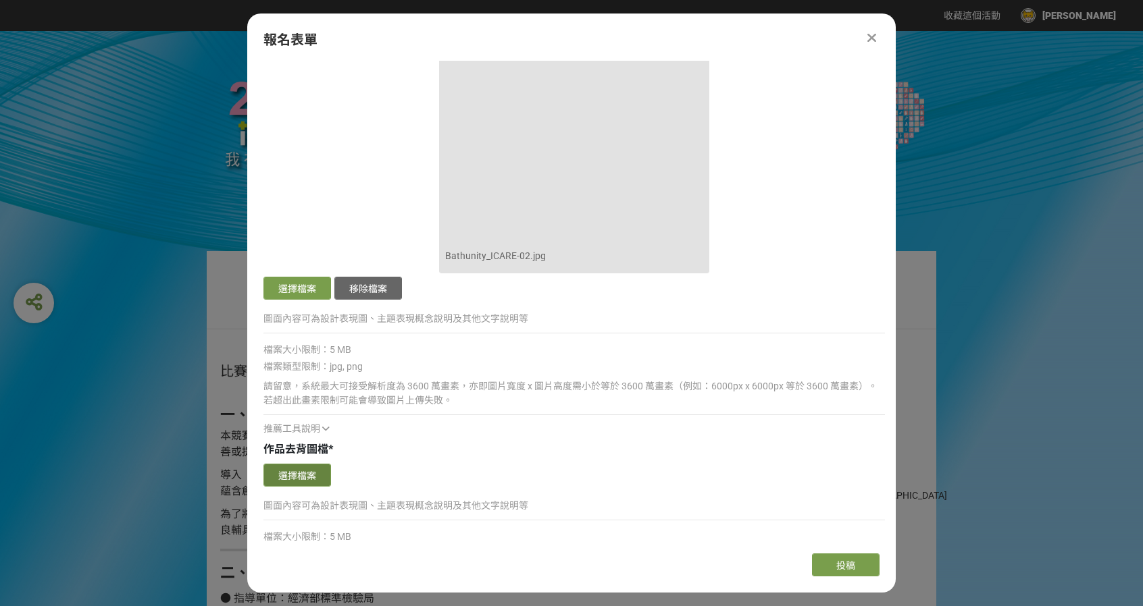
click at [307, 469] on button "選擇檔案" at bounding box center [297, 475] width 68 height 23
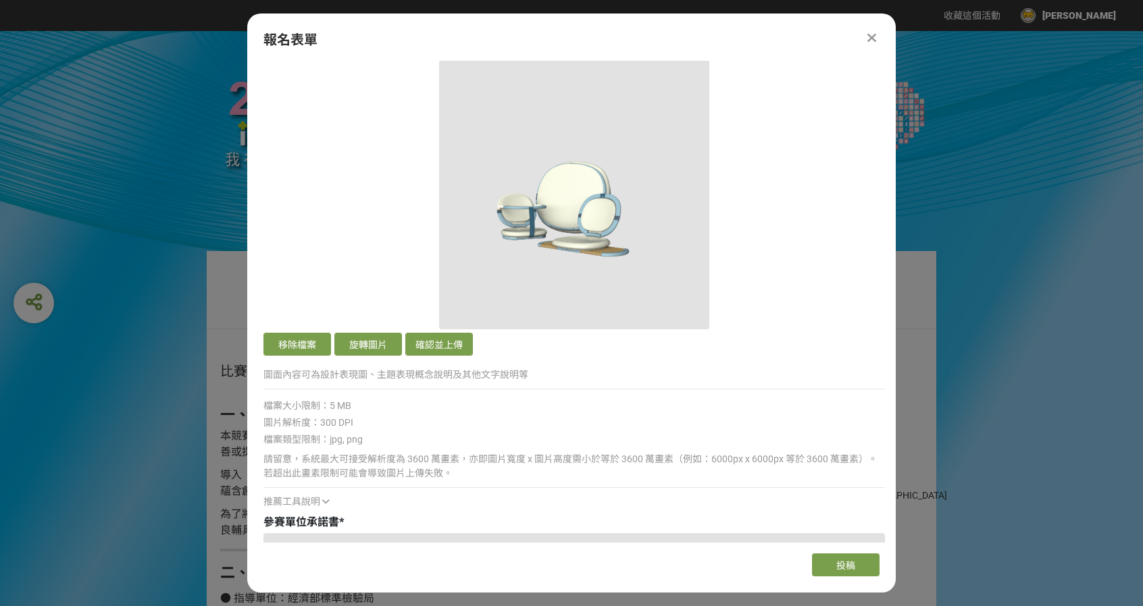
scroll to position [2431, 0]
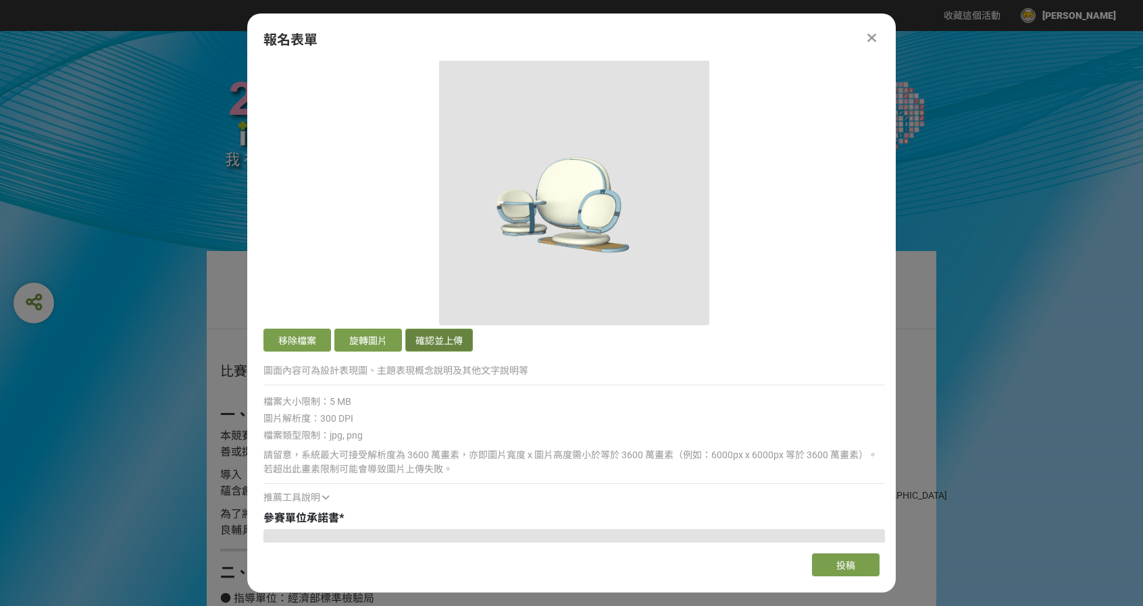
click at [445, 337] on button "確認並上傳" at bounding box center [439, 340] width 68 height 23
click at [439, 336] on button "確認並上傳" at bounding box center [439, 340] width 68 height 23
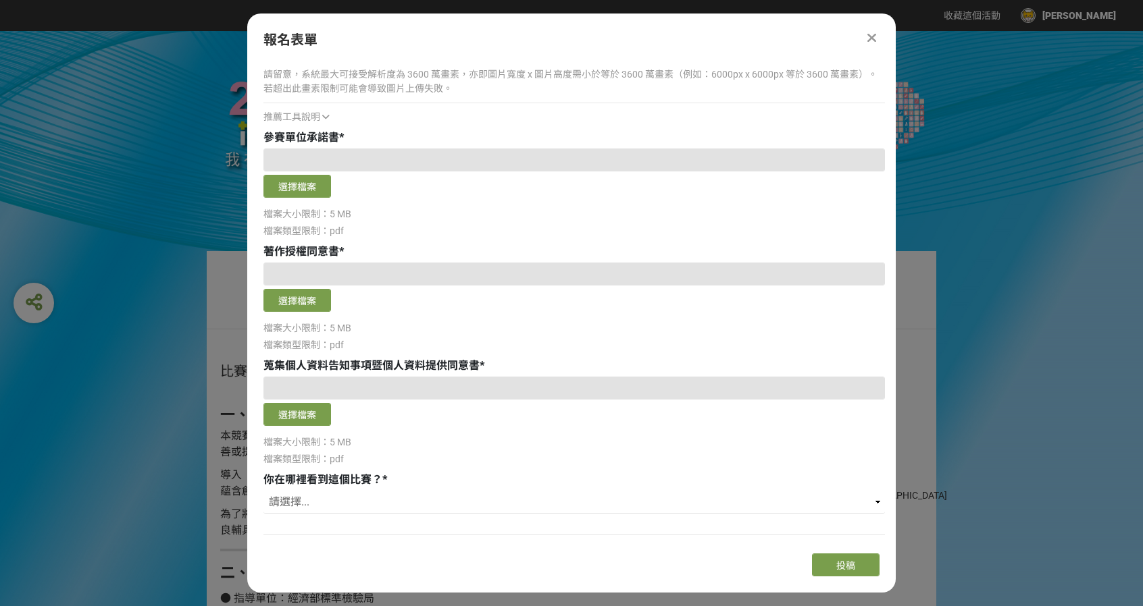
scroll to position [2832, 0]
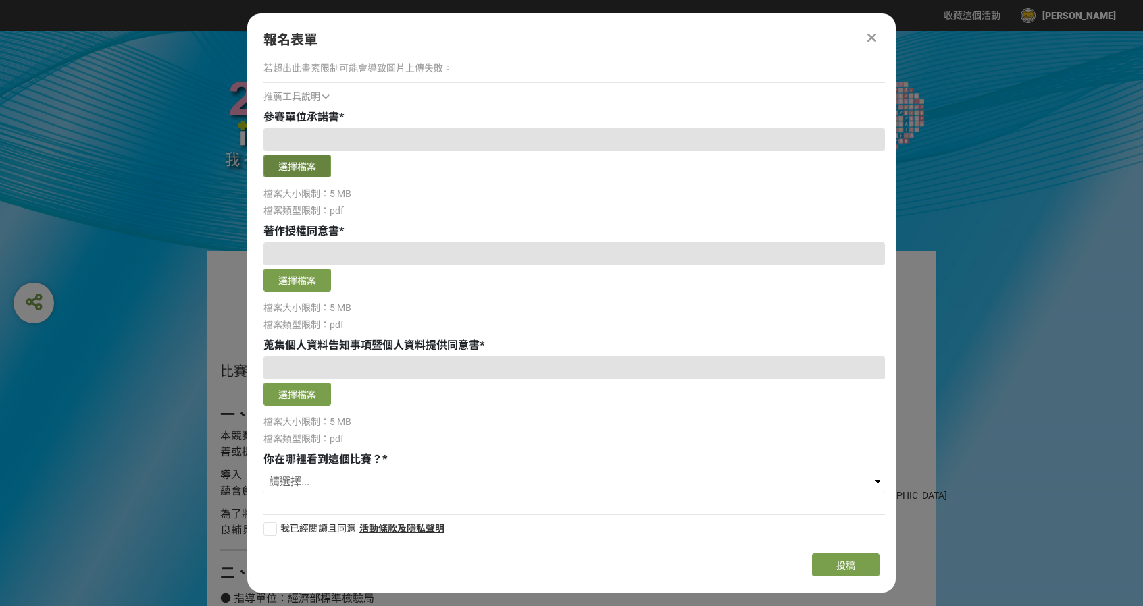
click at [288, 169] on button "選擇檔案" at bounding box center [297, 166] width 68 height 23
click at [289, 276] on button "選擇檔案" at bounding box center [297, 280] width 68 height 23
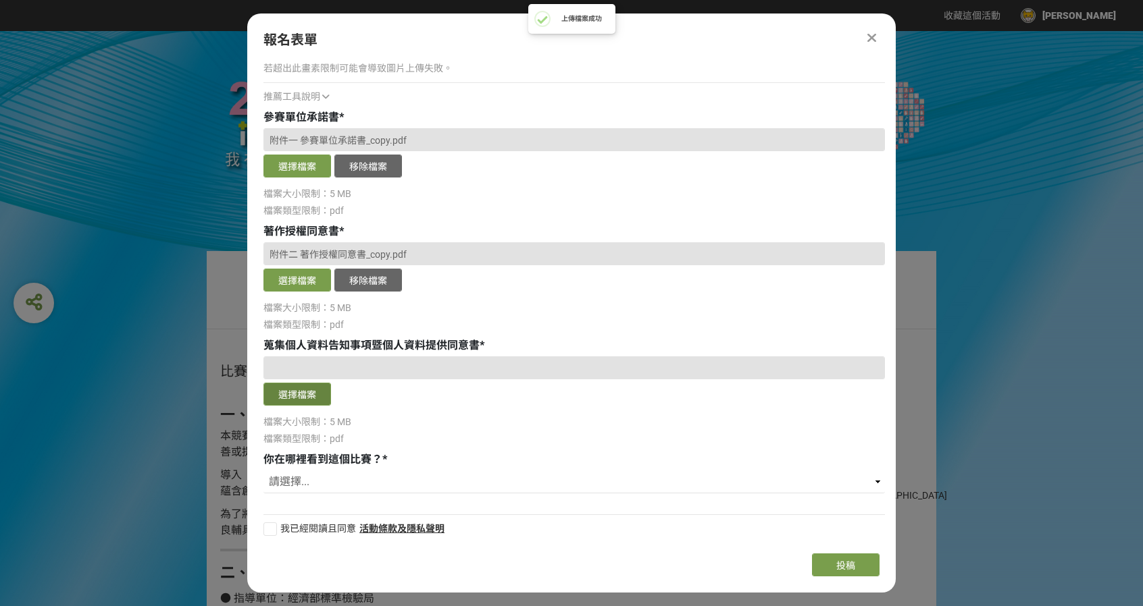
click at [312, 394] on button "選擇檔案" at bounding box center [297, 394] width 68 height 23
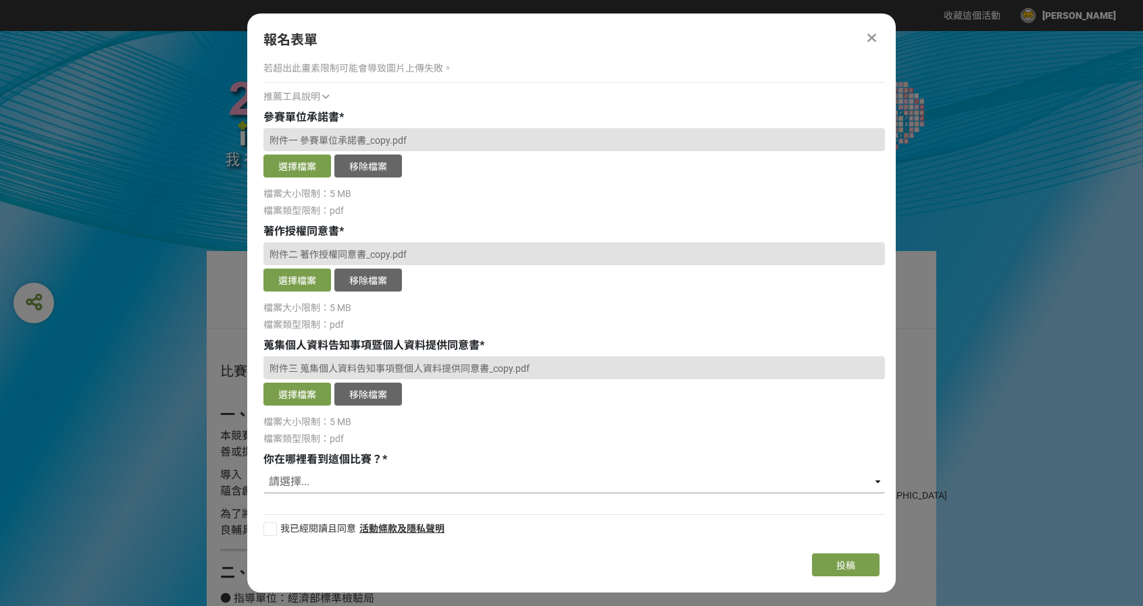
click at [343, 477] on select "請選擇... 獎金獵人網站 Facebook / Instagram 校園講座 / 老師系上推薦 電子郵件 海報 其他" at bounding box center [573, 482] width 621 height 23
select select "校園講座 / 老師系上推薦"
click at [263, 471] on select "請選擇... 獎金獵人網站 Facebook / Instagram 校園講座 / 老師系上推薦 電子郵件 海報 其他" at bounding box center [573, 482] width 621 height 23
click at [282, 526] on span "我已經閱讀且同意" at bounding box center [318, 528] width 76 height 11
click at [273, 526] on input "我已經閱讀且同意" at bounding box center [268, 529] width 9 height 9
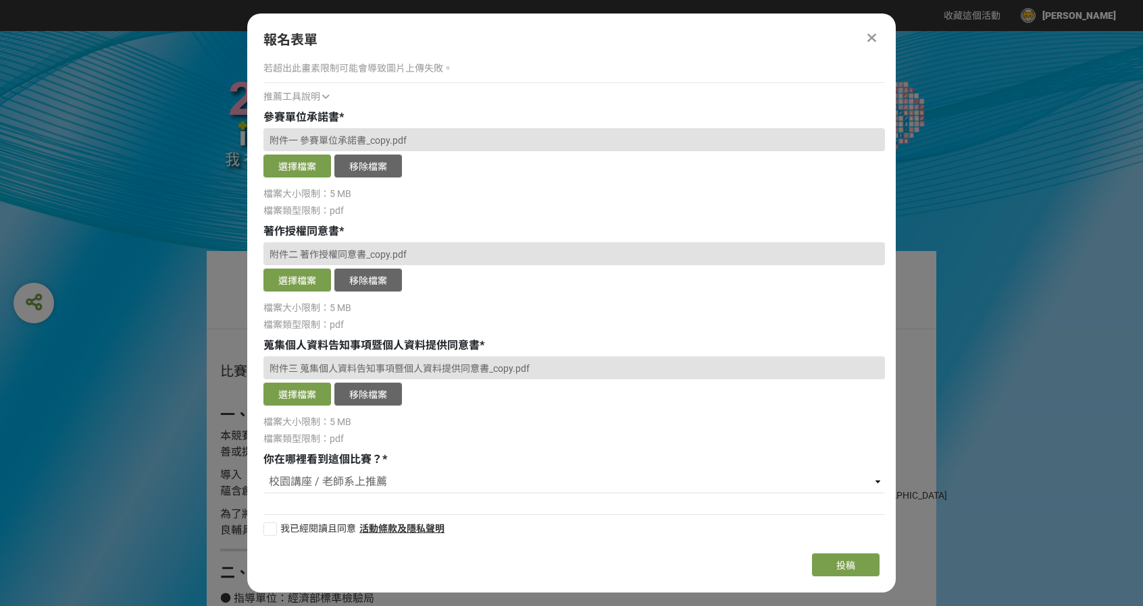
checkbox input "false"
click at [850, 561] on span "投稿" at bounding box center [845, 566] width 19 height 11
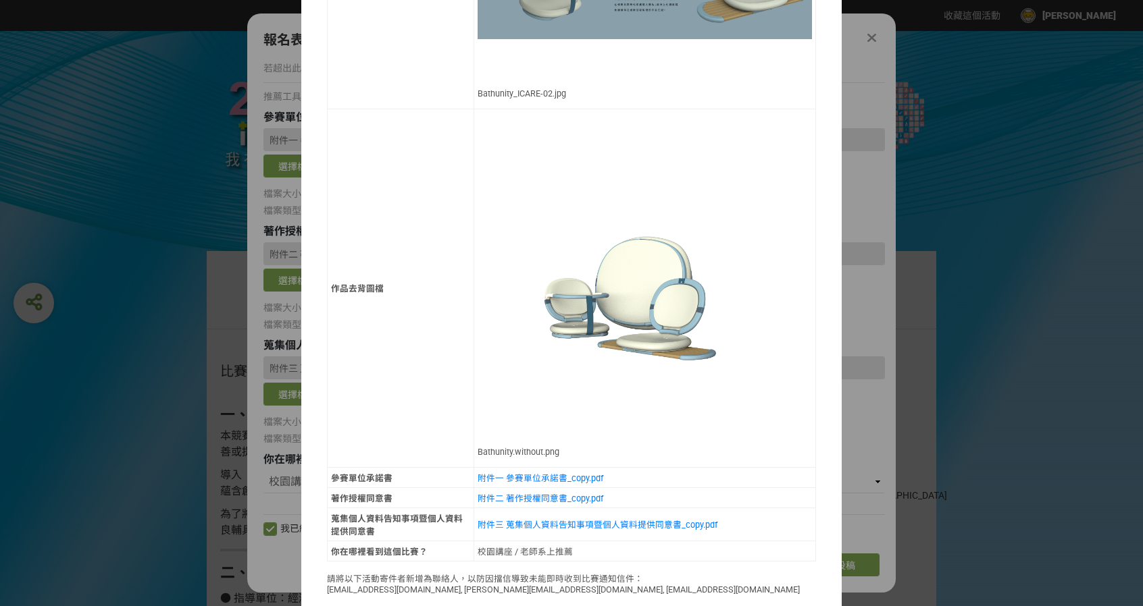
scroll to position [1147, 0]
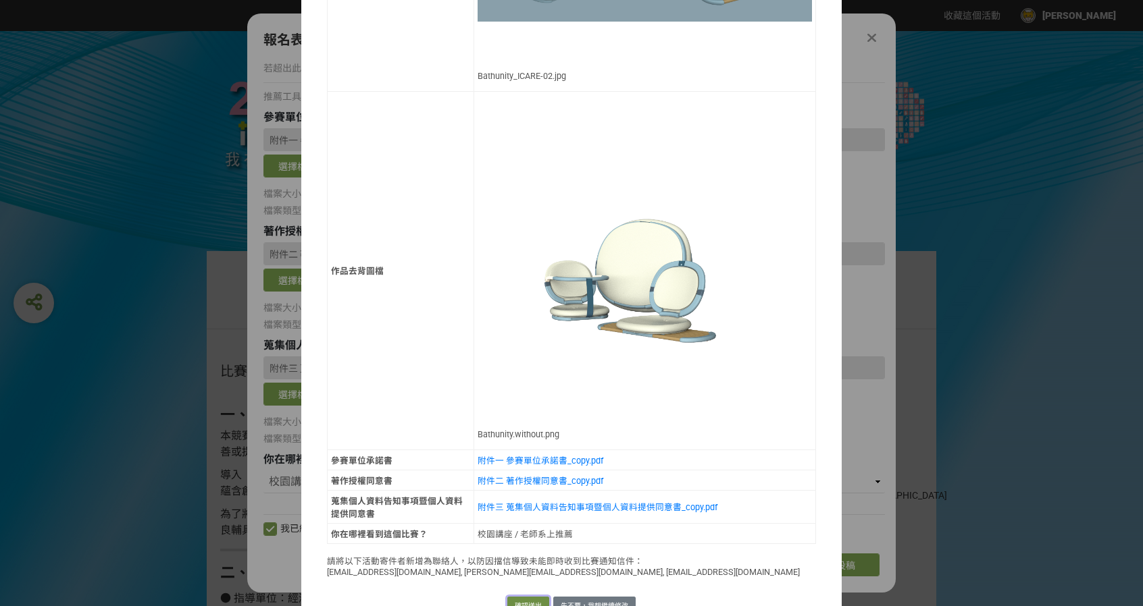
click at [514, 597] on button "確認送出" at bounding box center [528, 606] width 42 height 19
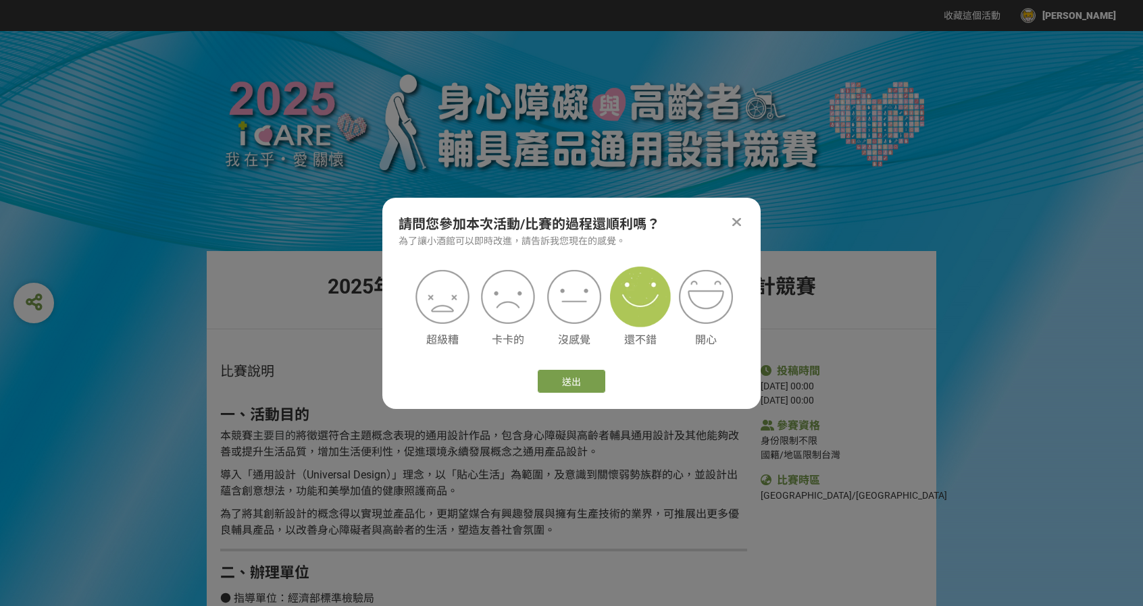
click at [645, 292] on img at bounding box center [640, 297] width 61 height 61
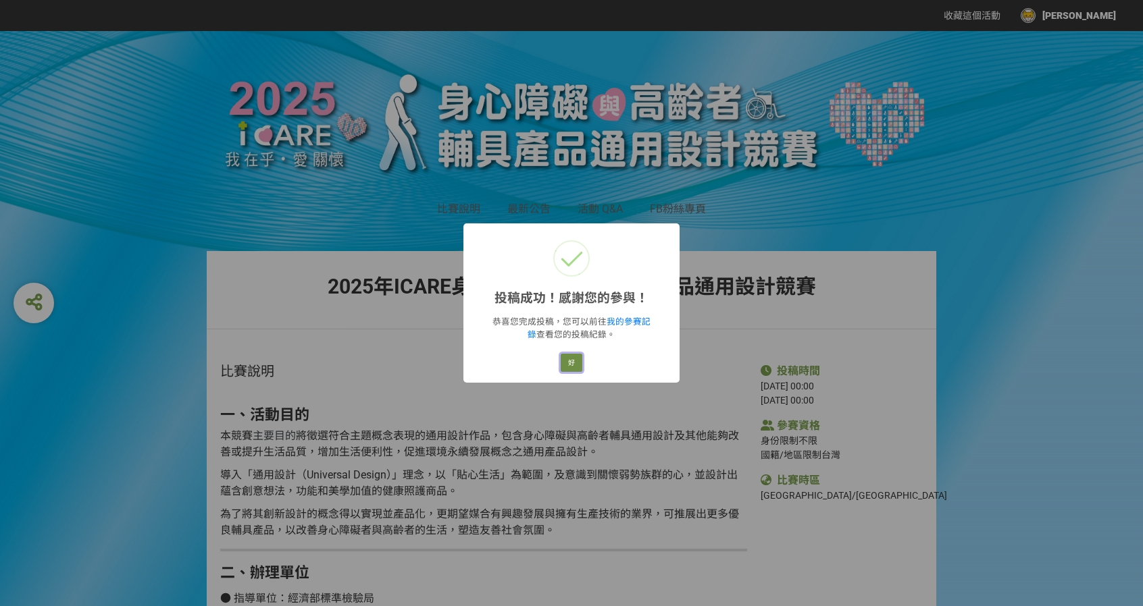
click at [567, 359] on button "好" at bounding box center [572, 363] width 22 height 19
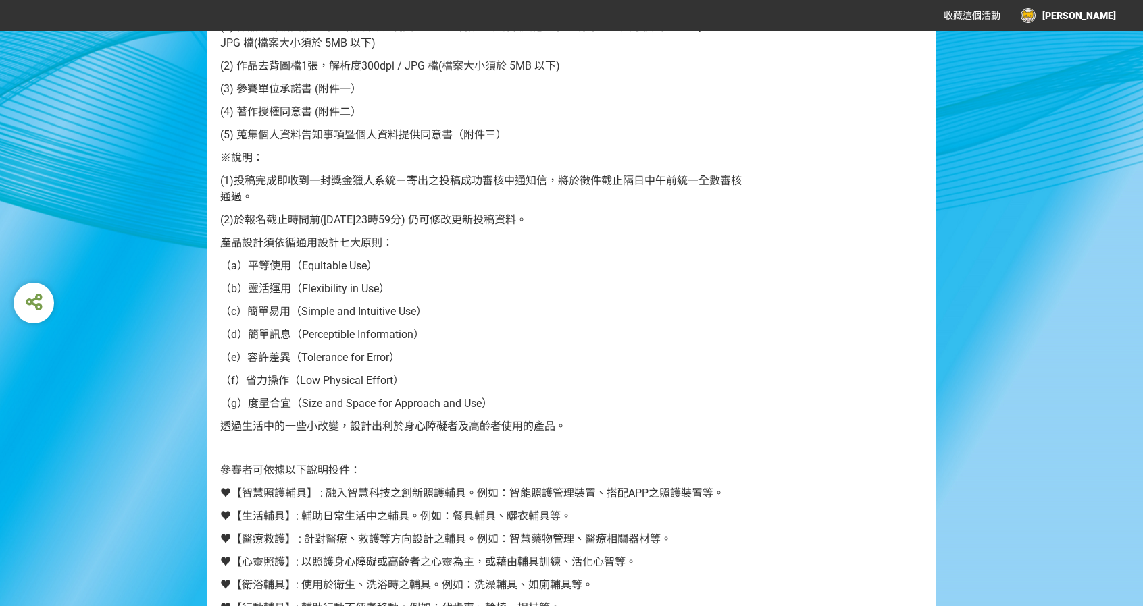
scroll to position [1407, 0]
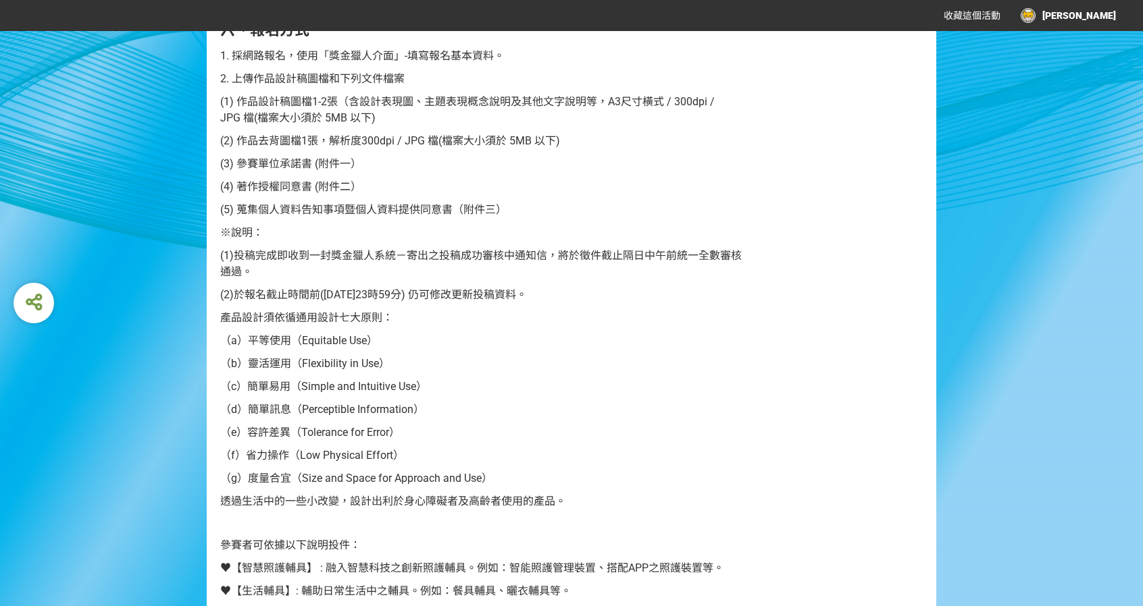
click at [1106, 20] on div "[PERSON_NAME]" at bounding box center [1067, 15] width 95 height 15
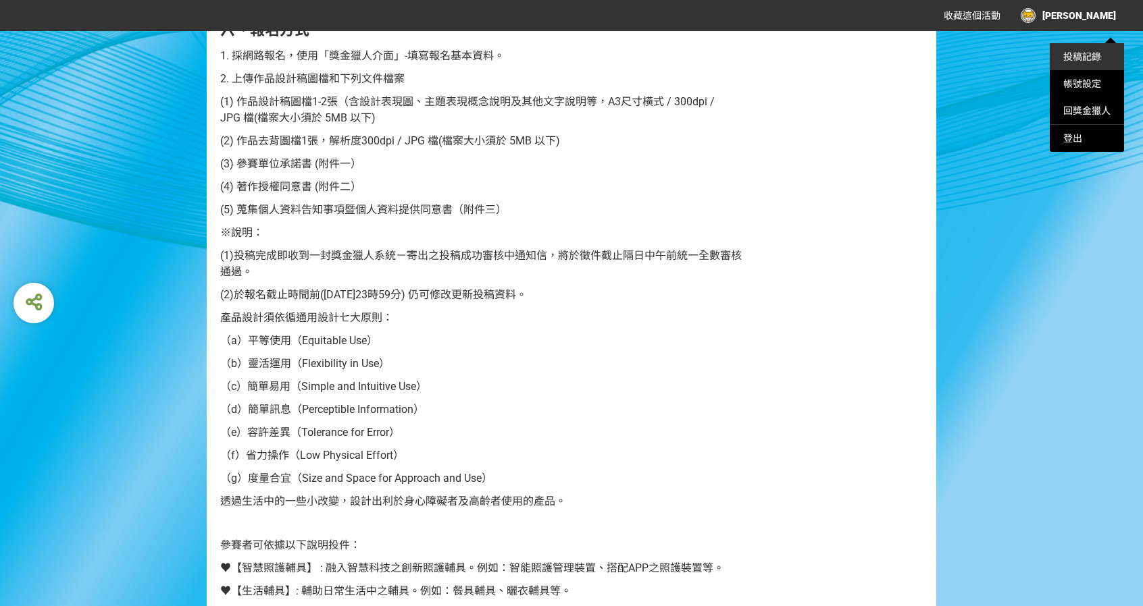
click at [1095, 53] on link "投稿記錄" at bounding box center [1082, 56] width 38 height 11
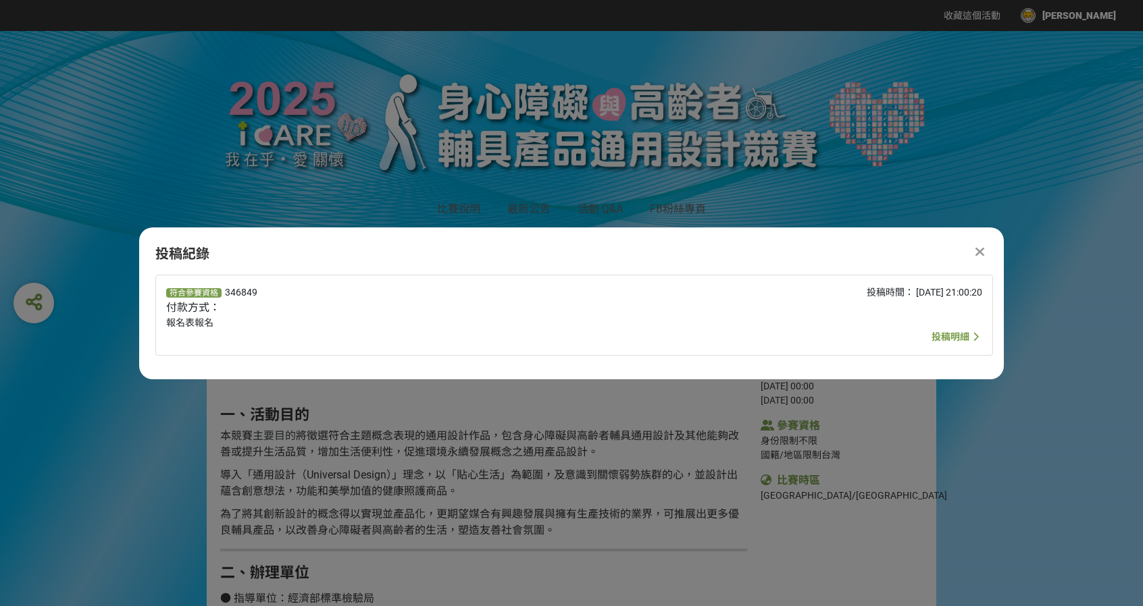
click at [188, 253] on div "投稿紀錄" at bounding box center [571, 254] width 832 height 20
drag, startPoint x: 188, startPoint y: 253, endPoint x: 443, endPoint y: 257, distance: 254.6
click at [439, 254] on div "投稿紀錄" at bounding box center [571, 254] width 832 height 20
click at [944, 342] on span "投稿明細" at bounding box center [950, 337] width 38 height 11
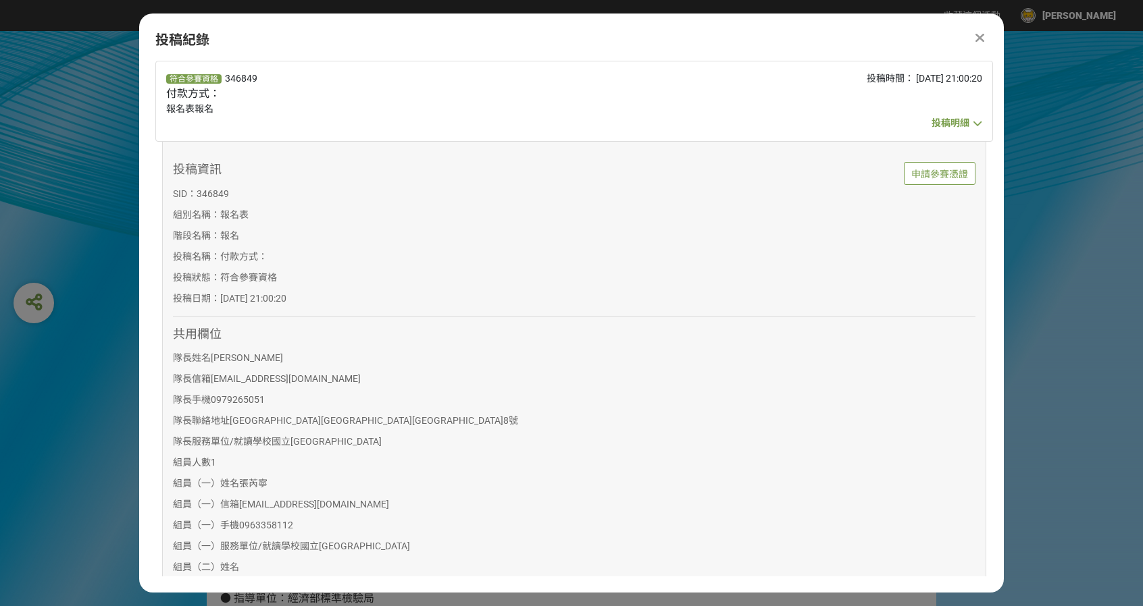
click at [977, 42] on icon at bounding box center [979, 38] width 9 height 14
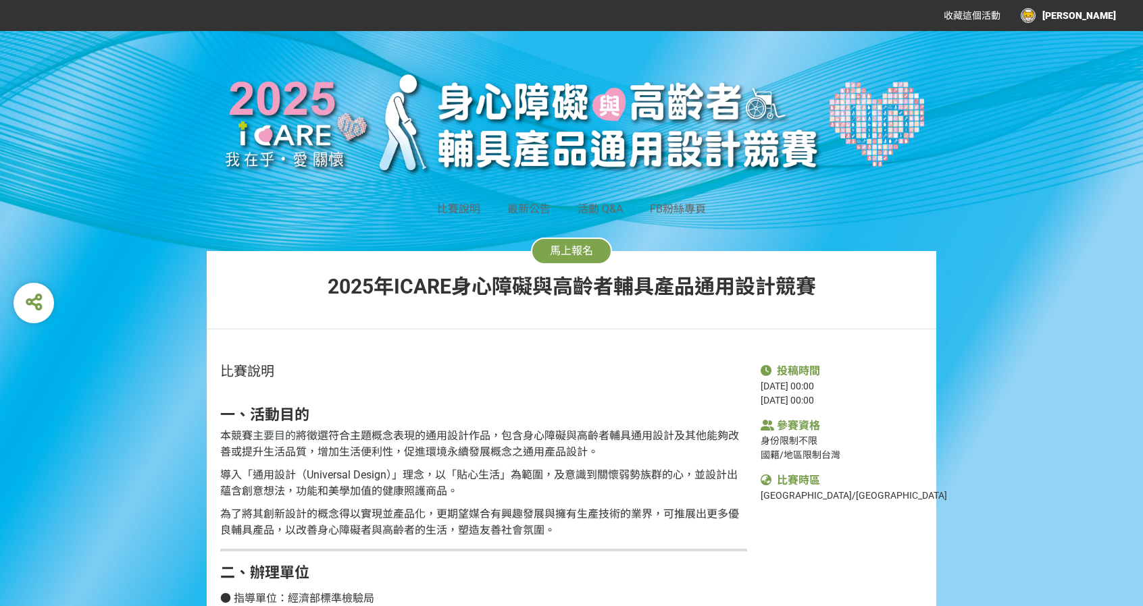
click at [1094, 15] on div "[PERSON_NAME]" at bounding box center [1067, 15] width 95 height 15
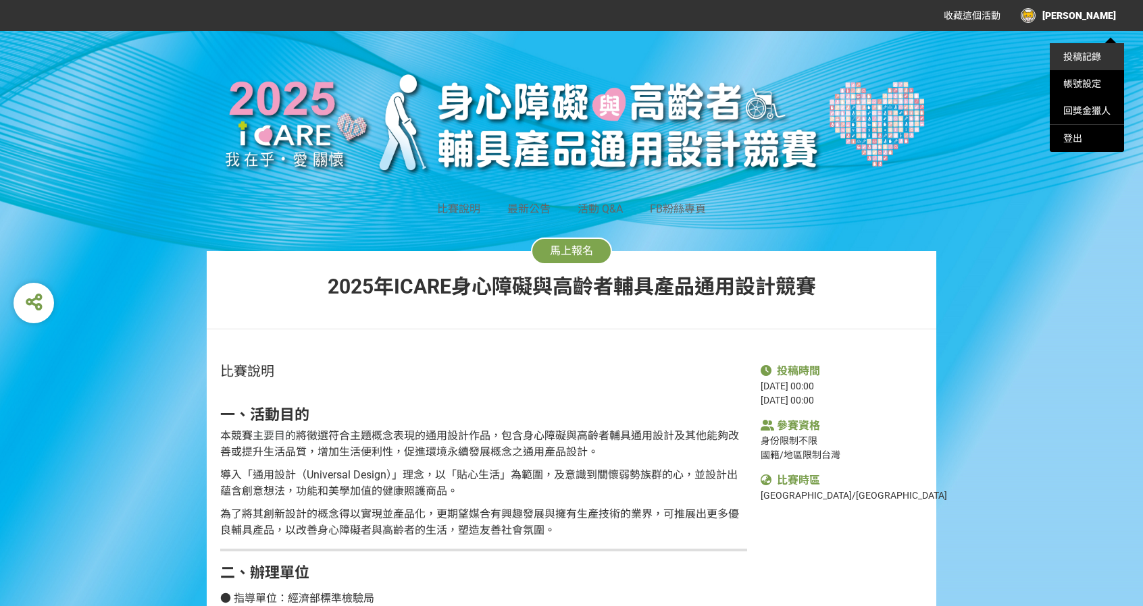
click at [1089, 56] on link "投稿記錄" at bounding box center [1082, 56] width 38 height 11
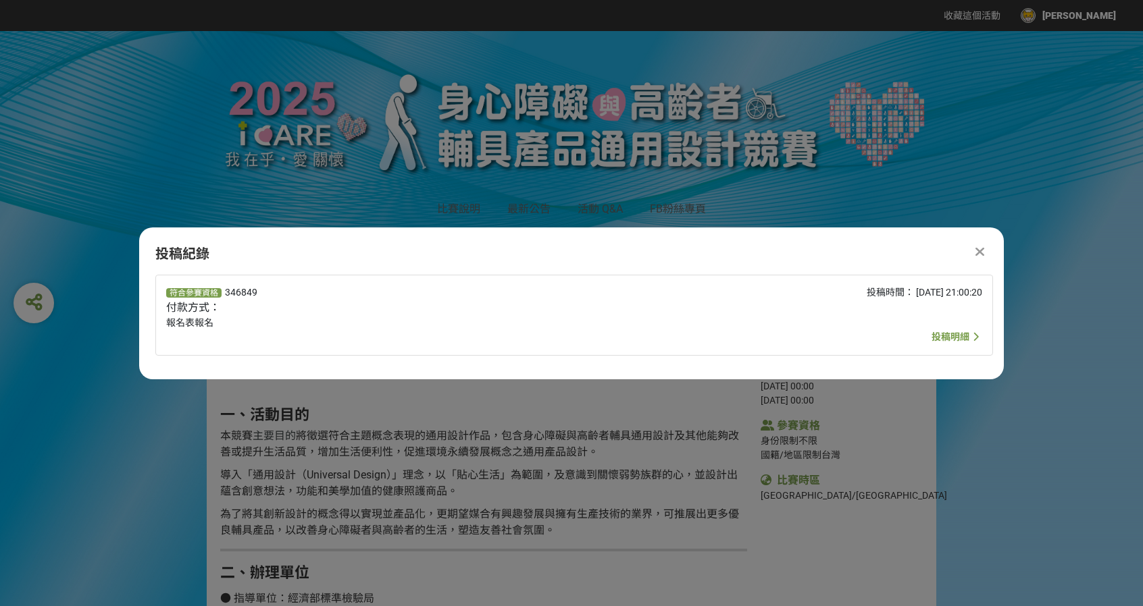
click at [948, 334] on span "投稿明細" at bounding box center [950, 337] width 38 height 11
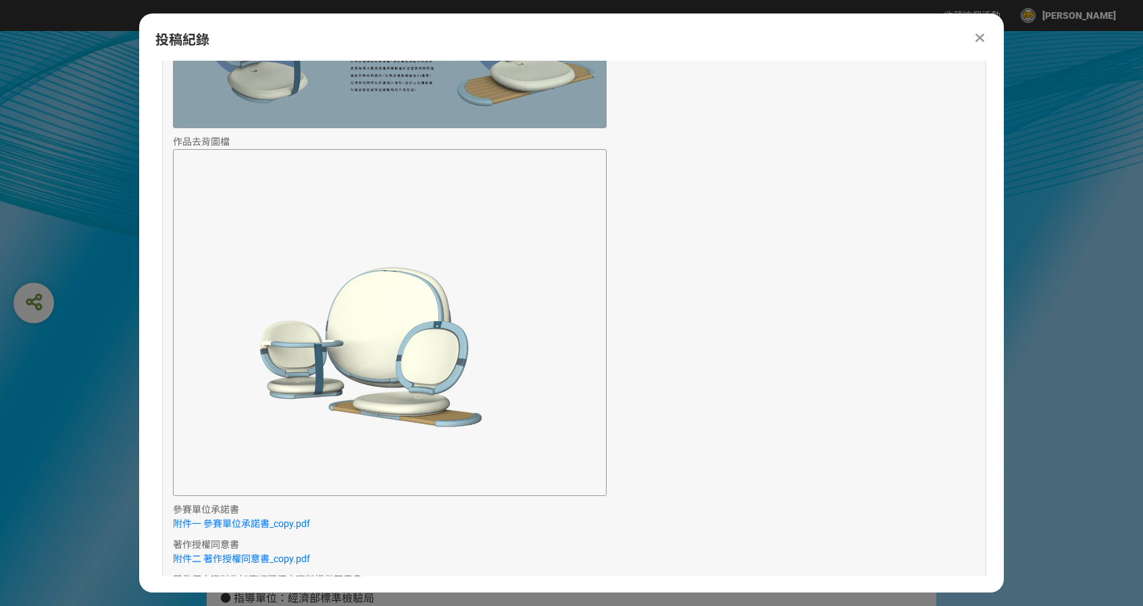
scroll to position [1551, 0]
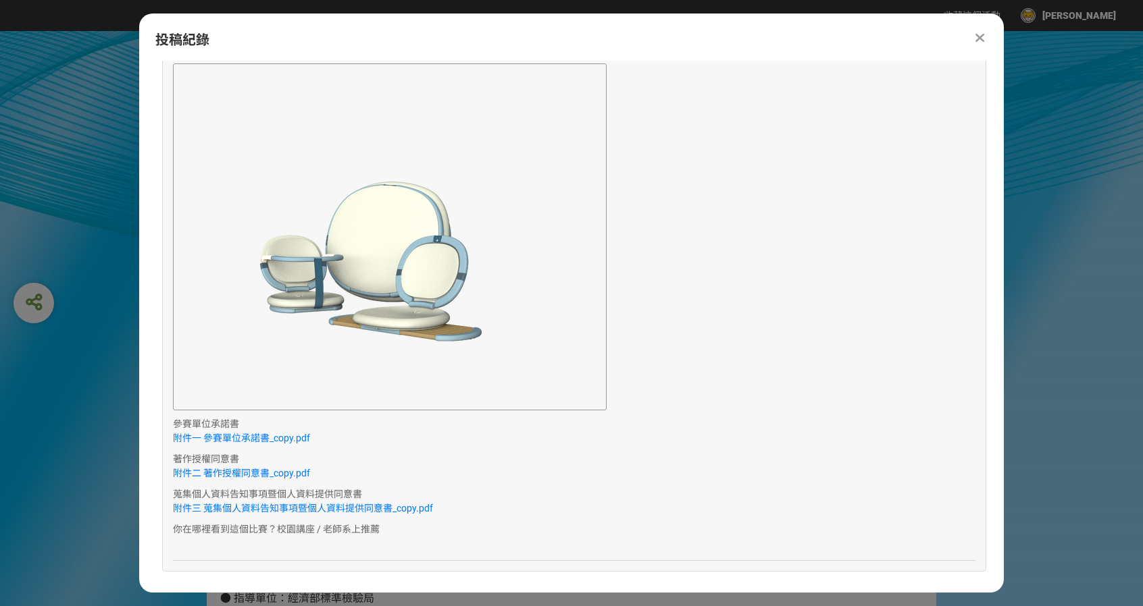
click at [975, 34] on icon at bounding box center [979, 38] width 9 height 14
